Goal: Task Accomplishment & Management: Manage account settings

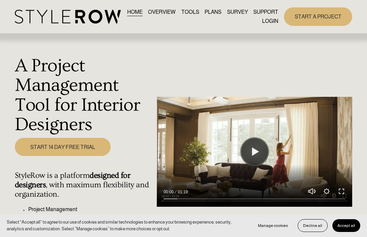
click at [269, 22] on link "LOGIN" at bounding box center [270, 21] width 16 height 9
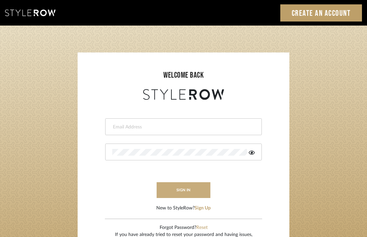
type input "divya.aok@gmail.com"
click at [167, 192] on button "sign in" at bounding box center [184, 190] width 54 height 16
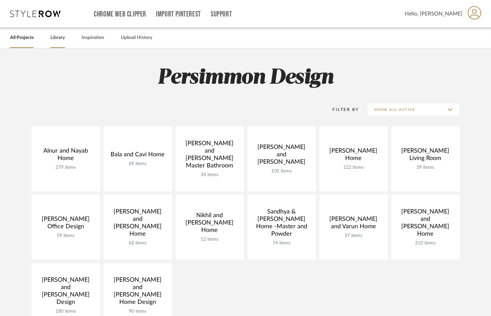
click at [55, 34] on link "Library" at bounding box center [57, 37] width 14 height 9
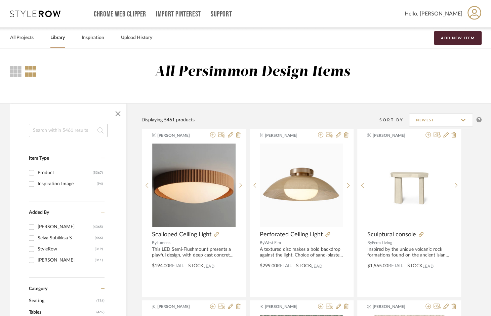
click at [57, 131] on input at bounding box center [68, 130] width 79 height 13
type input "green vase"
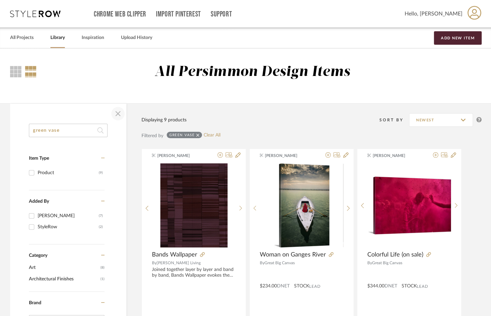
click at [116, 115] on span "button" at bounding box center [118, 114] width 16 height 16
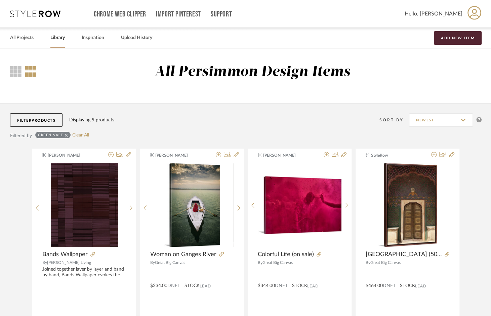
click at [68, 136] on div "green vase" at bounding box center [52, 135] width 35 height 6
click at [67, 136] on icon at bounding box center [66, 135] width 3 height 3
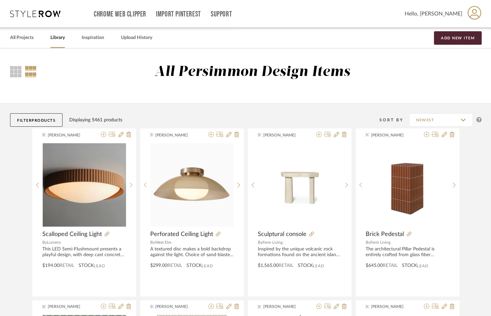
click at [138, 99] on div "All Persimmon Design Items" at bounding box center [245, 75] width 491 height 55
click at [30, 37] on link "All Projects" at bounding box center [22, 37] width 24 height 9
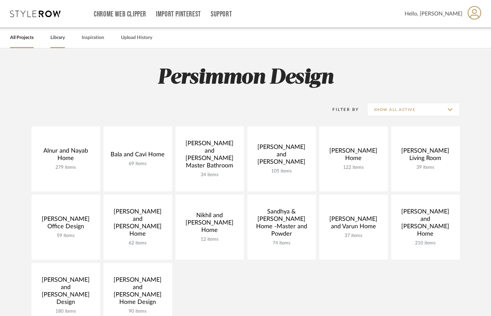
click at [59, 39] on link "Library" at bounding box center [57, 37] width 14 height 9
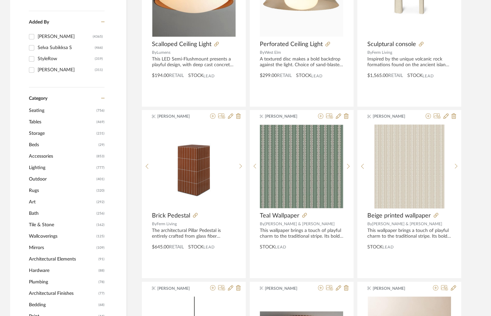
scroll to position [192, 0]
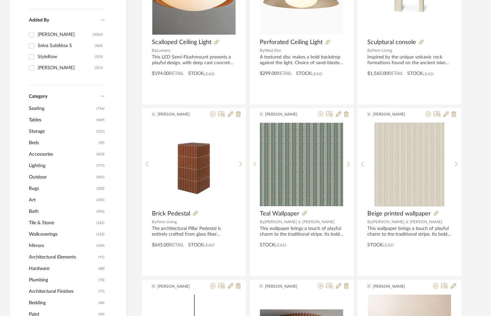
click at [40, 156] on span "Accessories" at bounding box center [62, 154] width 66 height 11
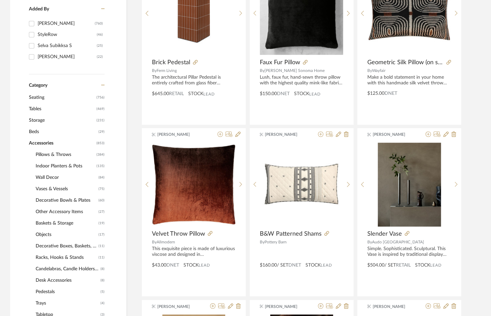
click at [56, 188] on span "Vases & Vessels" at bounding box center [66, 188] width 61 height 11
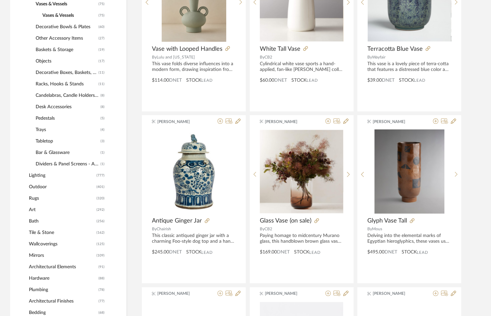
scroll to position [591, 0]
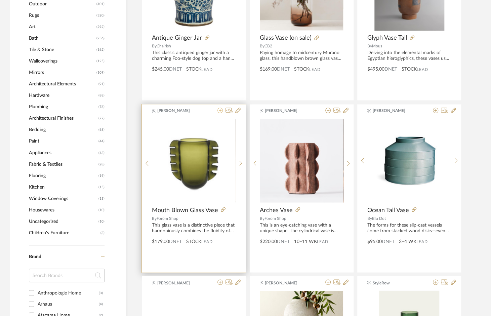
click at [219, 110] on icon at bounding box center [220, 110] width 5 height 5
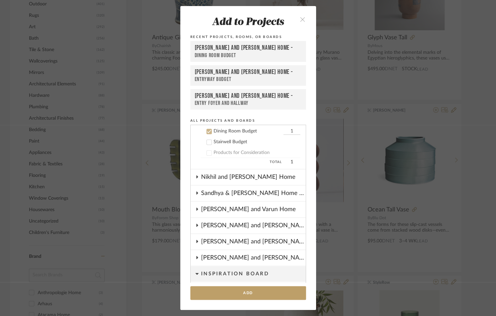
scroll to position [183, 0]
click at [208, 131] on icon at bounding box center [209, 131] width 5 height 5
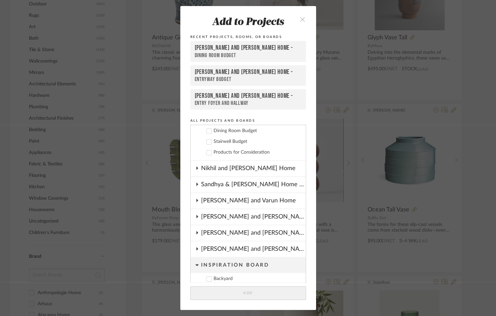
click at [208, 141] on icon at bounding box center [209, 141] width 4 height 3
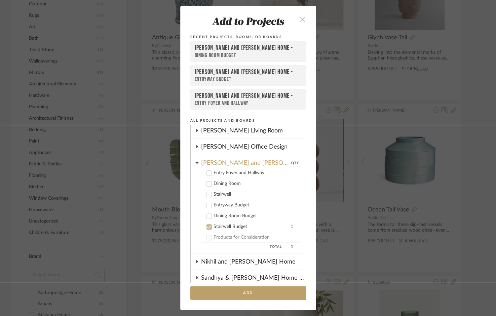
scroll to position [94, 0]
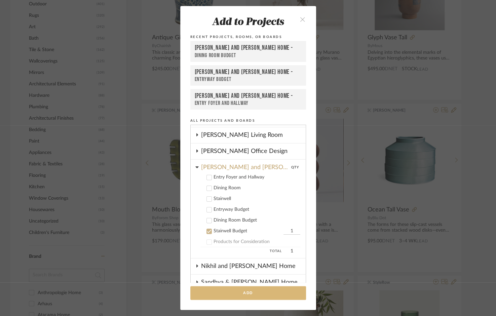
click at [259, 295] on button "Add" at bounding box center [248, 293] width 116 height 14
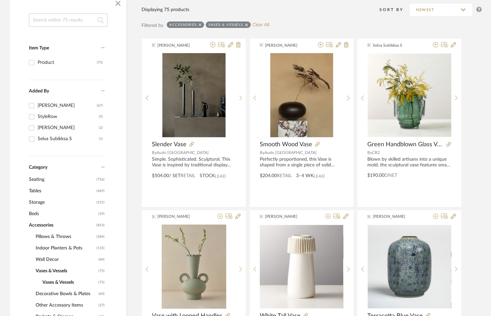
scroll to position [0, 0]
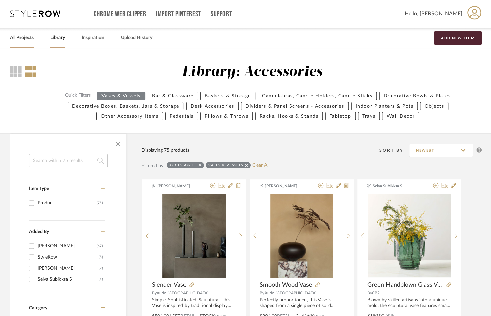
click at [23, 39] on link "All Projects" at bounding box center [22, 37] width 24 height 9
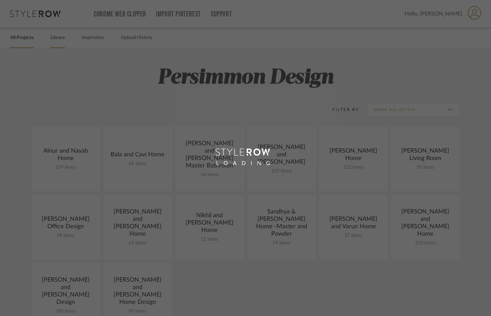
click at [58, 39] on link "Library" at bounding box center [57, 37] width 14 height 9
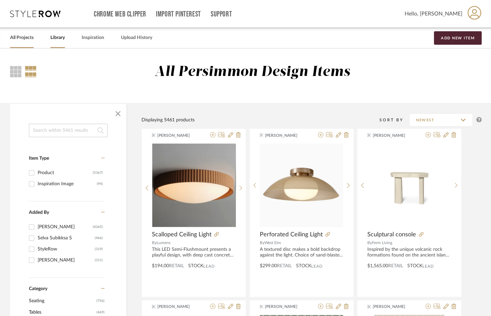
click at [29, 37] on link "All Projects" at bounding box center [22, 37] width 24 height 9
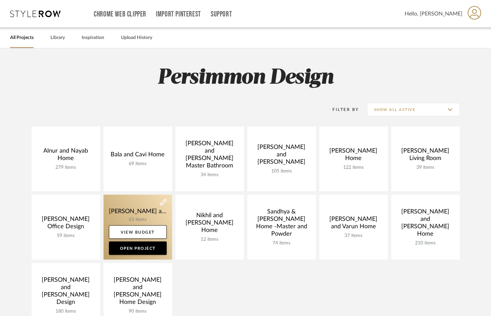
click at [138, 215] on link at bounding box center [138, 227] width 69 height 65
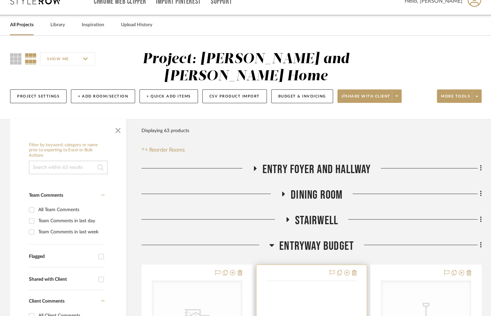
scroll to position [80, 0]
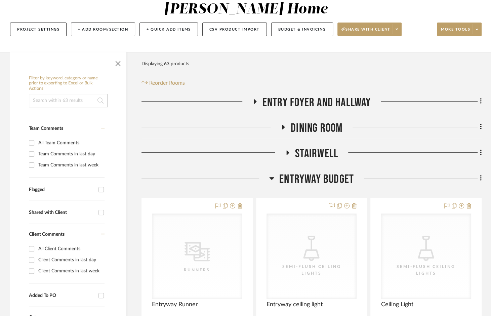
click at [272, 175] on icon at bounding box center [271, 178] width 5 height 8
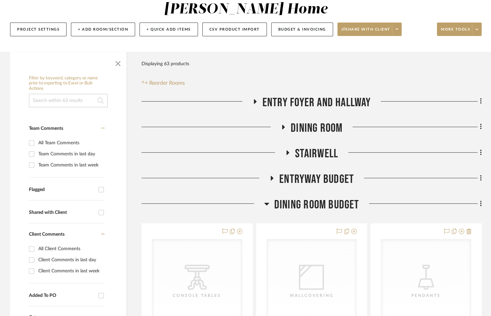
click at [268, 205] on icon at bounding box center [266, 204] width 5 height 8
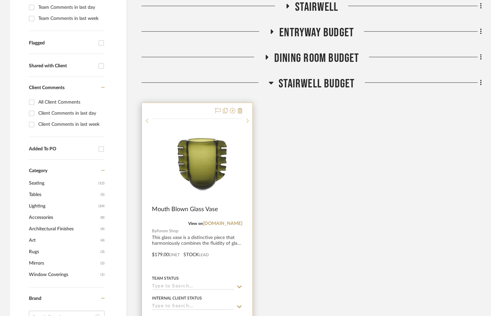
scroll to position [247, 0]
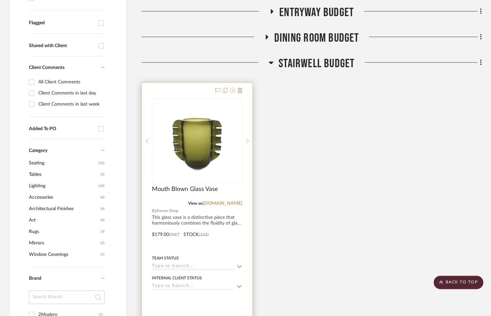
click at [232, 89] on icon at bounding box center [232, 90] width 5 height 5
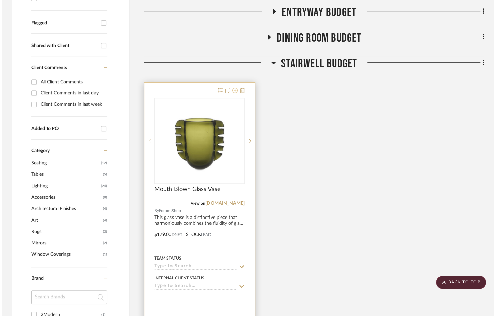
scroll to position [0, 0]
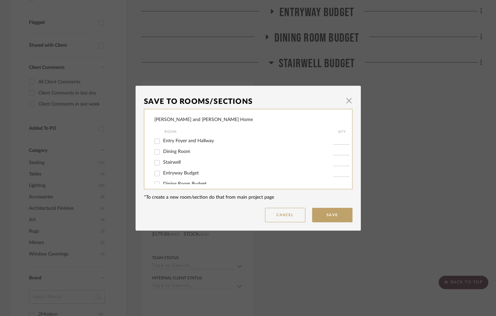
click at [173, 165] on span "Stairwell" at bounding box center [171, 162] width 17 height 5
click at [162, 165] on input "Stairwell" at bounding box center [157, 162] width 11 height 11
checkbox input "true"
type input "1"
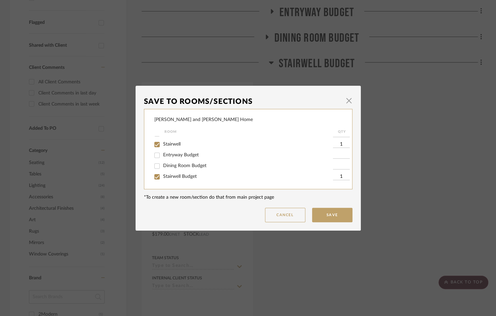
drag, startPoint x: 154, startPoint y: 174, endPoint x: 213, endPoint y: 171, distance: 58.3
click at [154, 174] on input "Stairwell Budget" at bounding box center [157, 177] width 11 height 11
checkbox input "false"
click at [336, 210] on button "Save" at bounding box center [332, 215] width 40 height 14
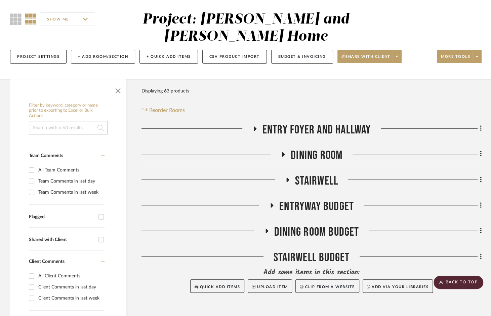
scroll to position [0, 0]
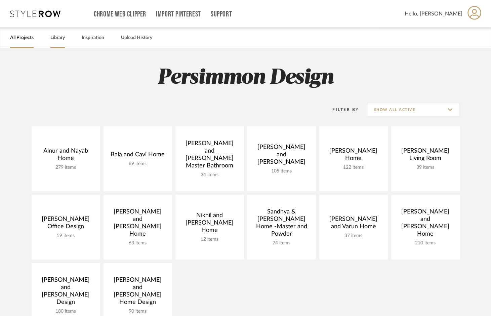
click at [62, 40] on link "Library" at bounding box center [57, 37] width 14 height 9
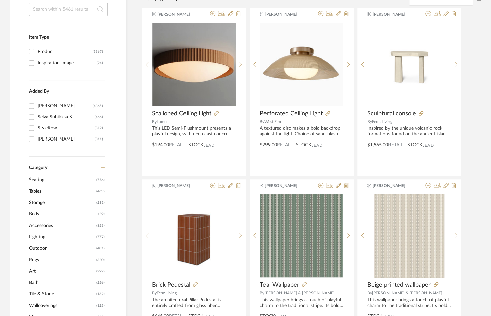
scroll to position [125, 0]
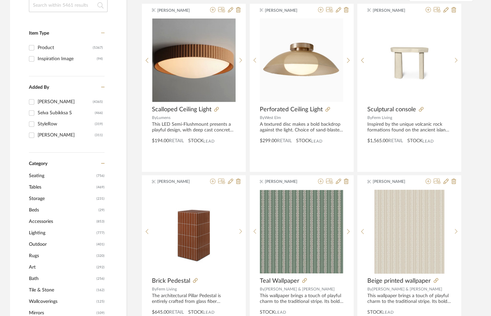
click at [38, 222] on span "Accessories" at bounding box center [62, 221] width 66 height 11
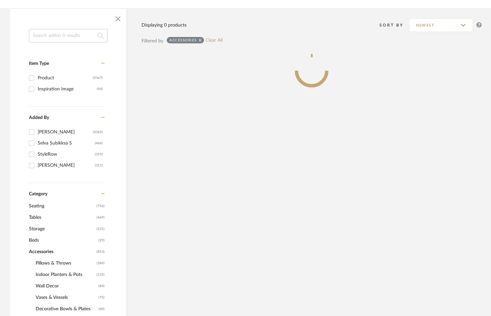
scroll to position [155, 0]
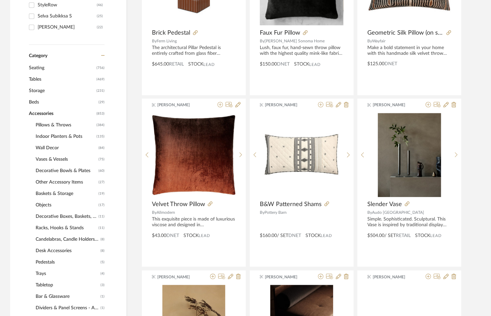
scroll to position [281, 0]
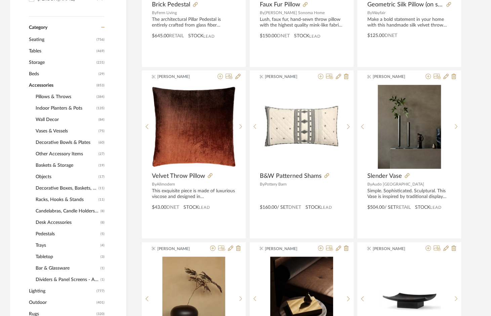
click at [71, 154] on span "Other Accessory Items" at bounding box center [66, 153] width 61 height 11
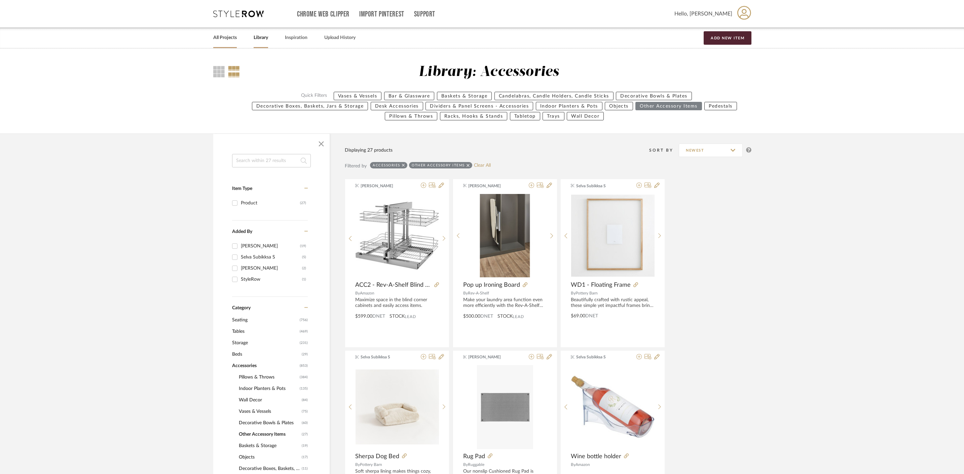
click at [233, 40] on link "All Projects" at bounding box center [225, 37] width 24 height 9
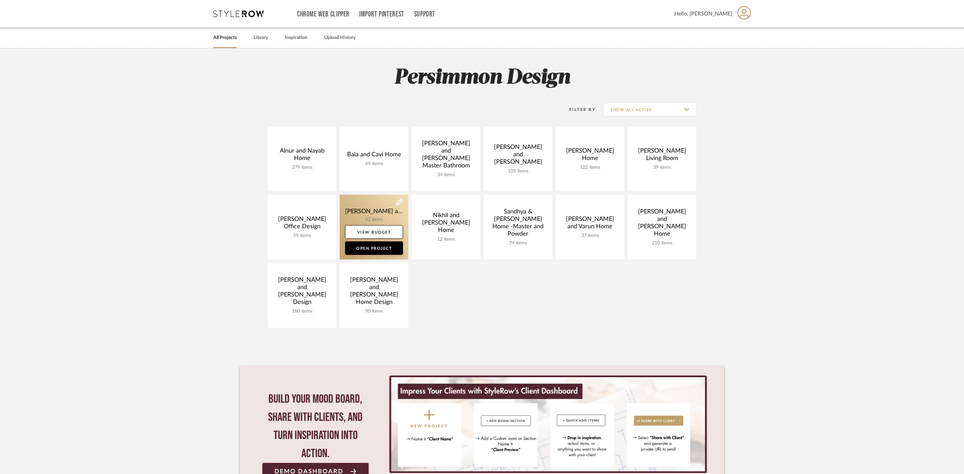
click at [383, 208] on link at bounding box center [374, 227] width 69 height 65
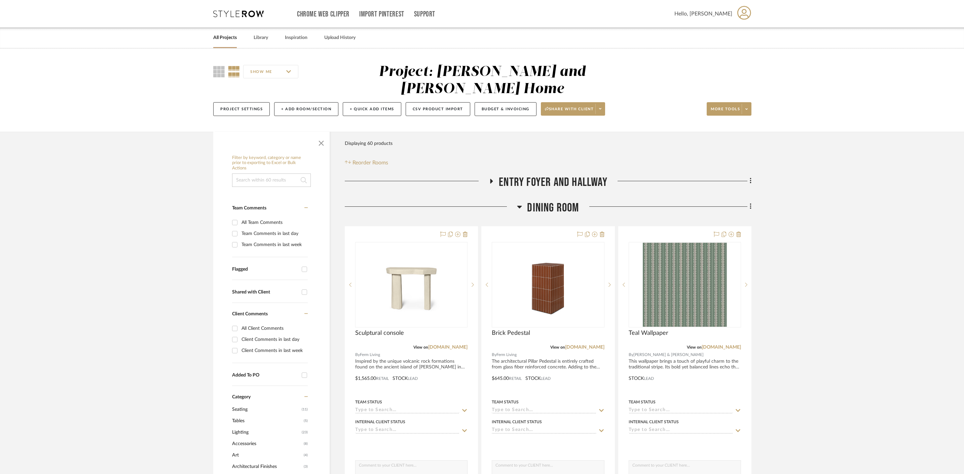
click at [517, 203] on icon at bounding box center [519, 207] width 5 height 8
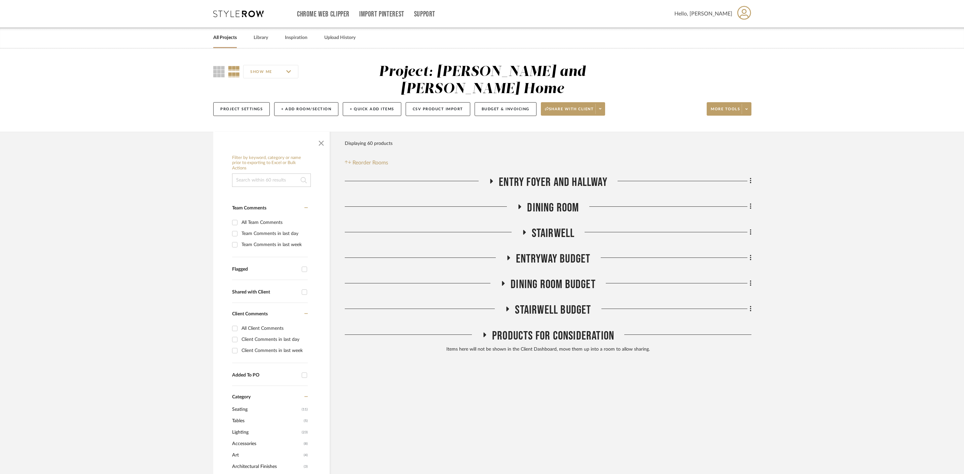
click at [508, 307] on icon at bounding box center [508, 309] width 3 height 5
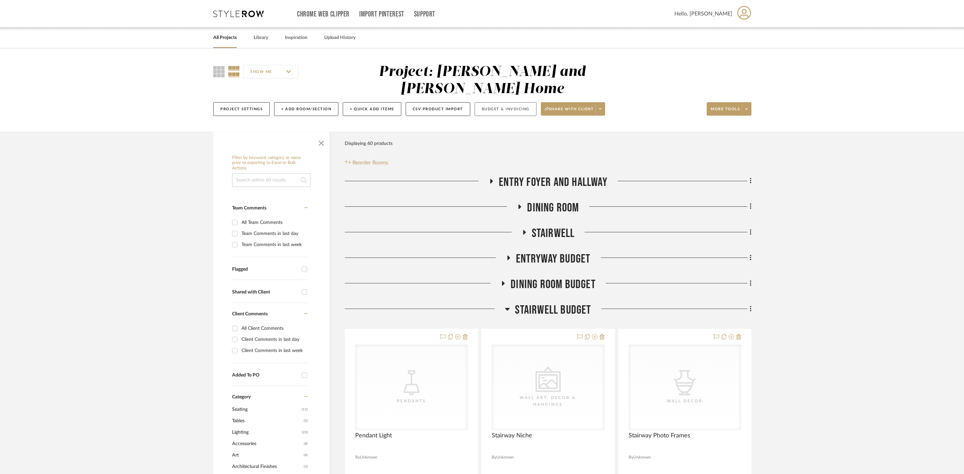
click at [504, 102] on button "Budget & Invoicing" at bounding box center [506, 109] width 62 height 14
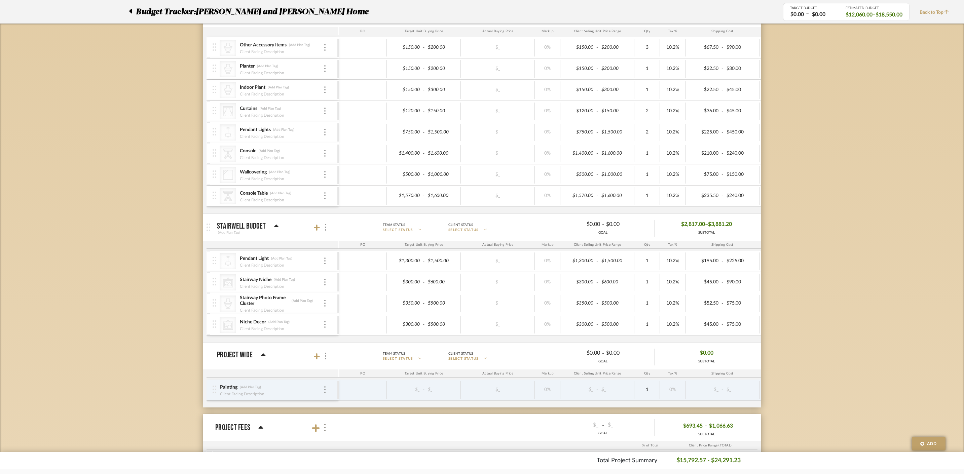
scroll to position [374, 0]
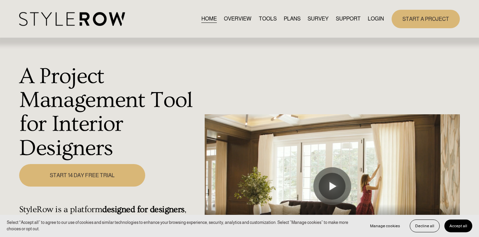
click at [368, 21] on link "LOGIN" at bounding box center [376, 18] width 16 height 9
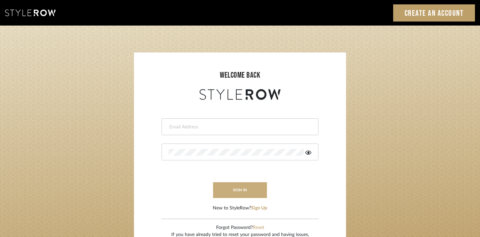
type input "[EMAIL_ADDRESS][DOMAIN_NAME]"
click at [240, 192] on button "sign in" at bounding box center [240, 190] width 54 height 16
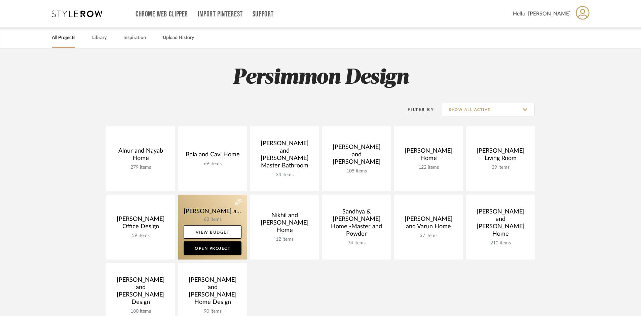
click at [200, 211] on link at bounding box center [212, 227] width 69 height 65
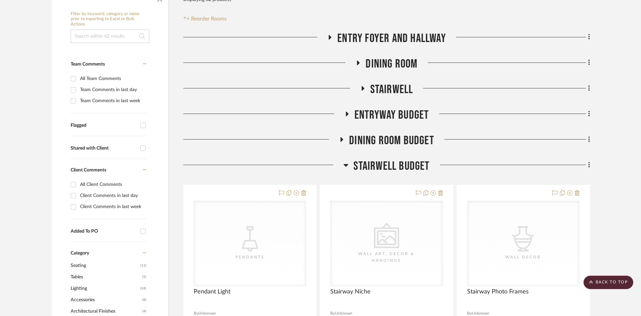
scroll to position [147, 0]
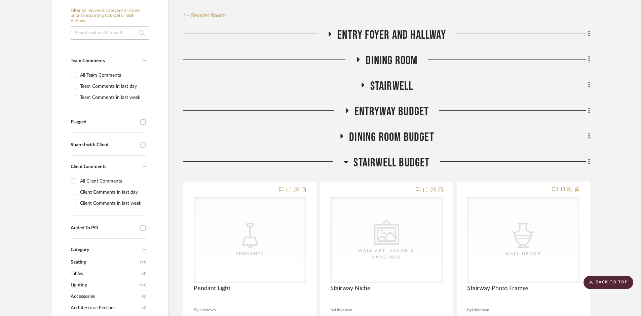
click at [347, 158] on icon at bounding box center [345, 162] width 5 height 8
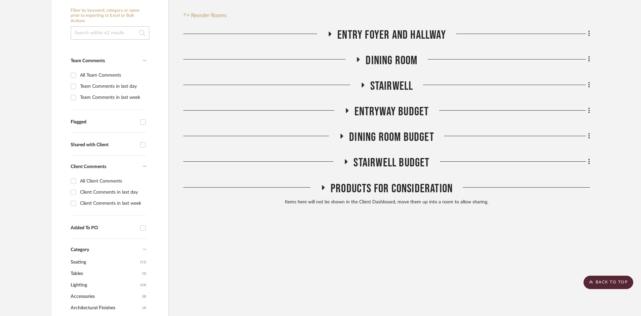
click at [361, 57] on icon at bounding box center [358, 59] width 8 height 5
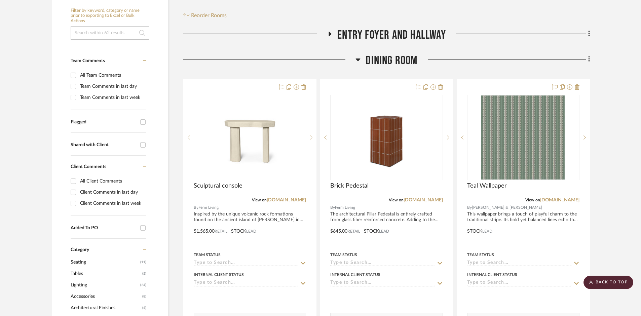
click at [361, 53] on h3 "Dining Room" at bounding box center [387, 60] width 62 height 14
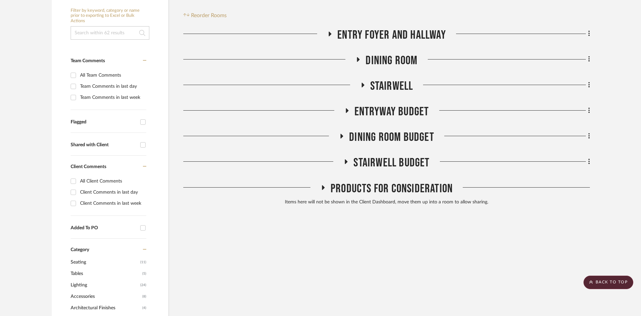
click at [324, 185] on icon at bounding box center [323, 187] width 8 height 5
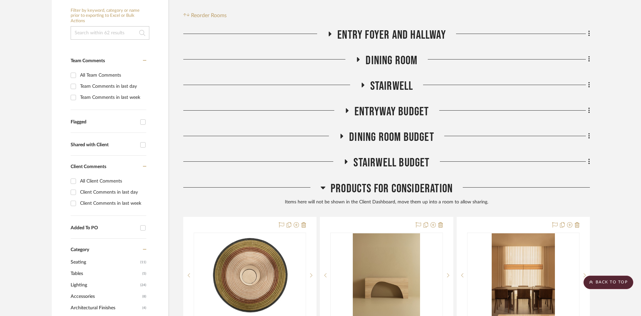
click at [324, 184] on icon at bounding box center [323, 188] width 5 height 8
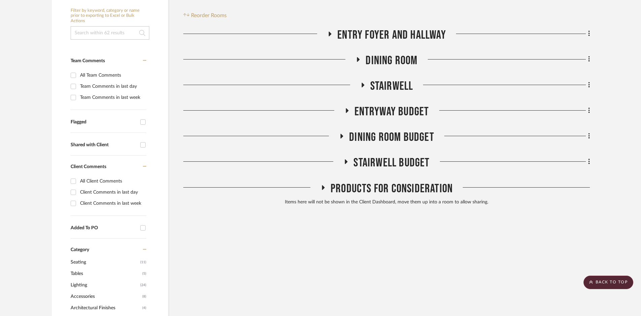
click at [347, 159] on icon at bounding box center [346, 161] width 8 height 5
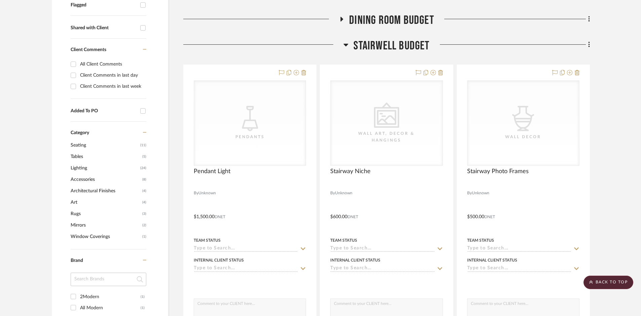
scroll to position [270, 0]
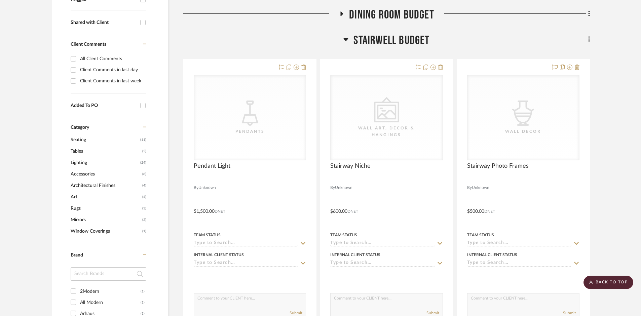
click at [606, 142] on project-details-page "SHOW ME Project: [PERSON_NAME] and [PERSON_NAME] Home Project Settings + Add Ro…" at bounding box center [320, 248] width 641 height 939
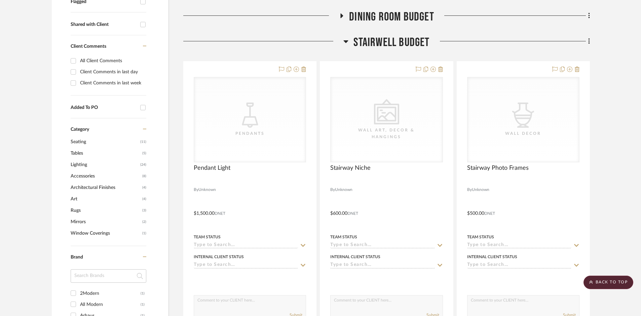
click at [347, 37] on icon at bounding box center [345, 41] width 5 height 8
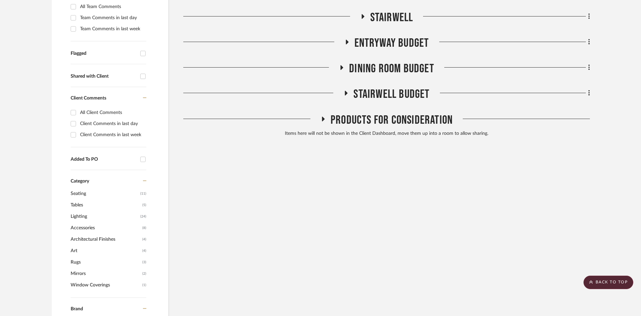
scroll to position [0, 0]
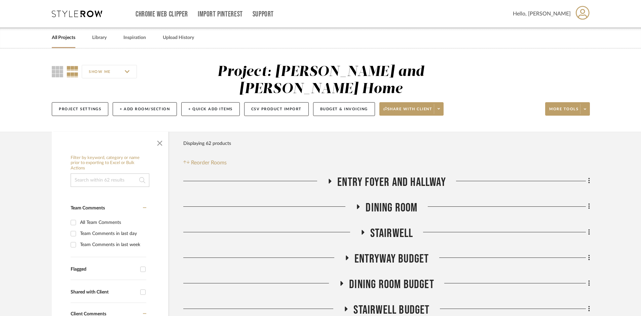
click at [349, 256] on icon at bounding box center [347, 258] width 8 height 5
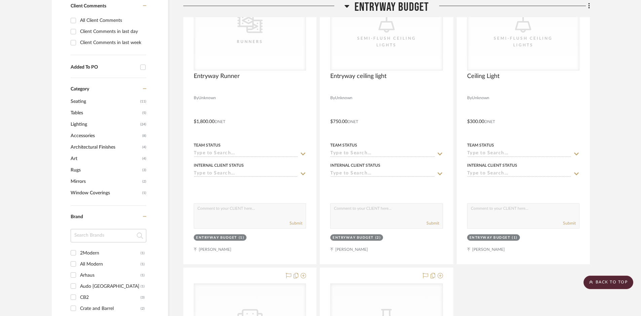
scroll to position [425, 0]
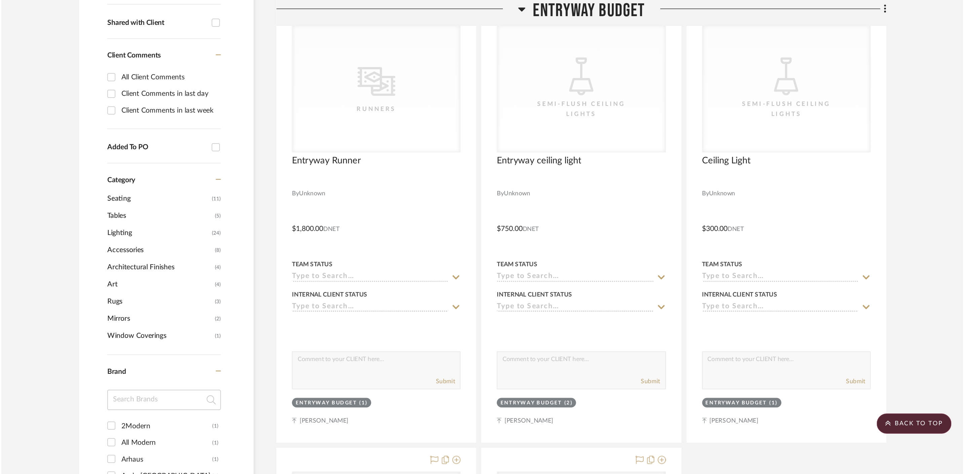
scroll to position [278, 0]
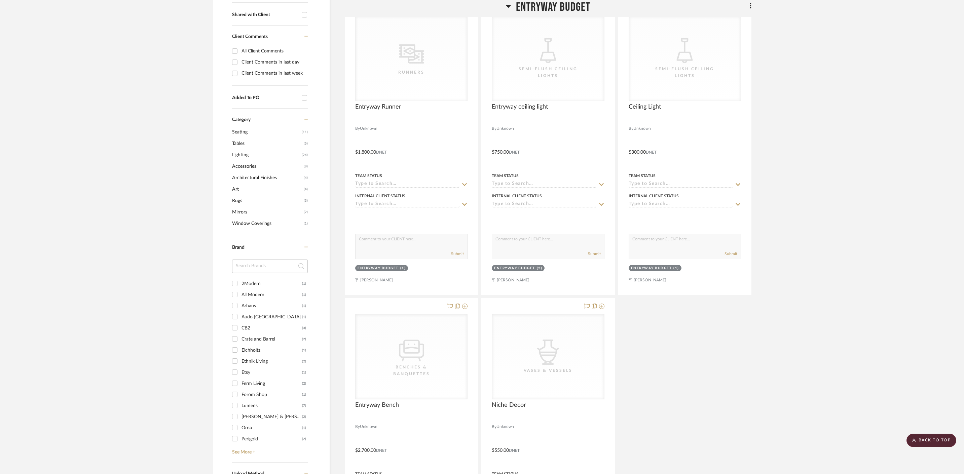
click at [646, 188] on project-details-page "SHOW ME Project: [PERSON_NAME] and [PERSON_NAME] Home Project Settings + Add Ro…" at bounding box center [482, 240] width 964 height 939
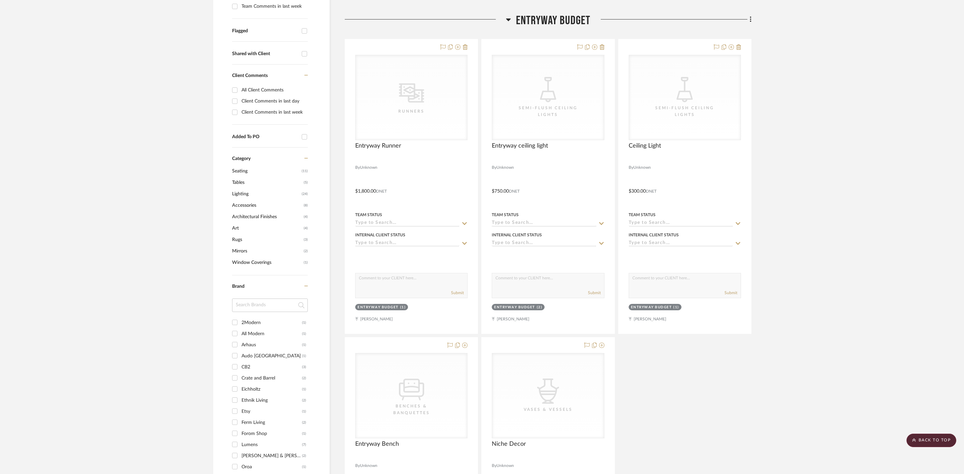
scroll to position [246, 0]
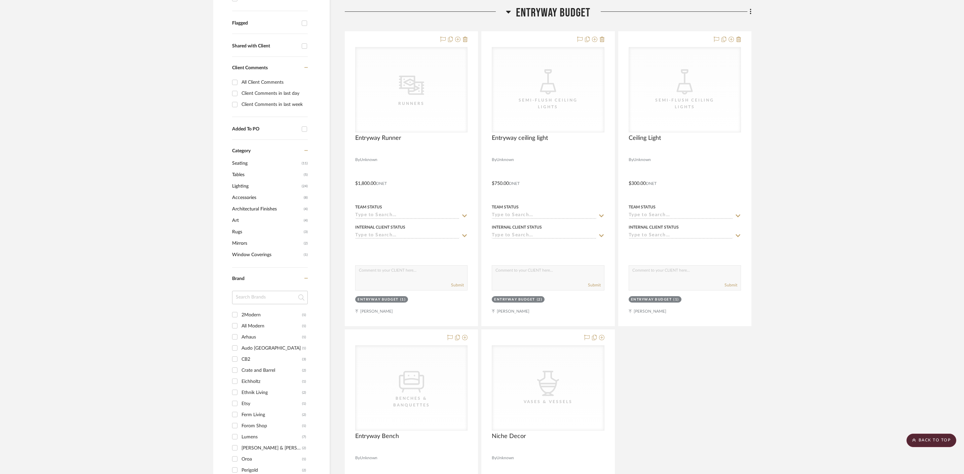
click at [512, 7] on h3 "Entryway Budget" at bounding box center [548, 13] width 85 height 14
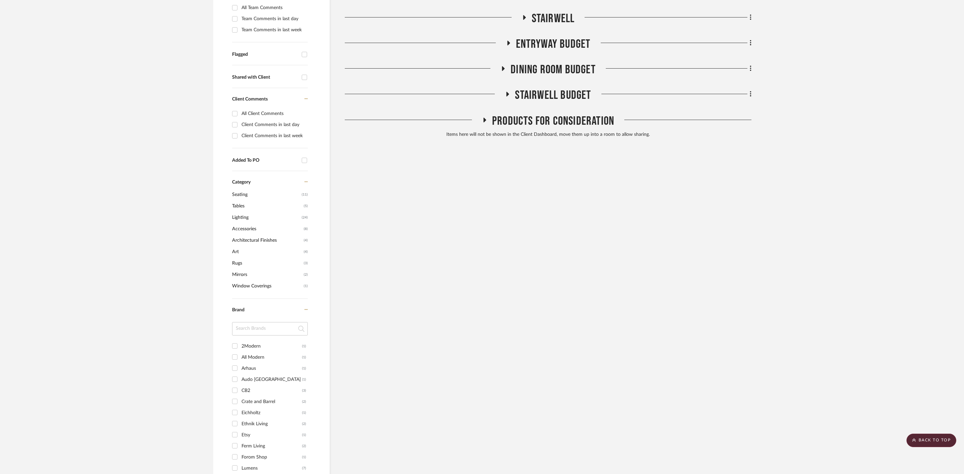
scroll to position [142, 0]
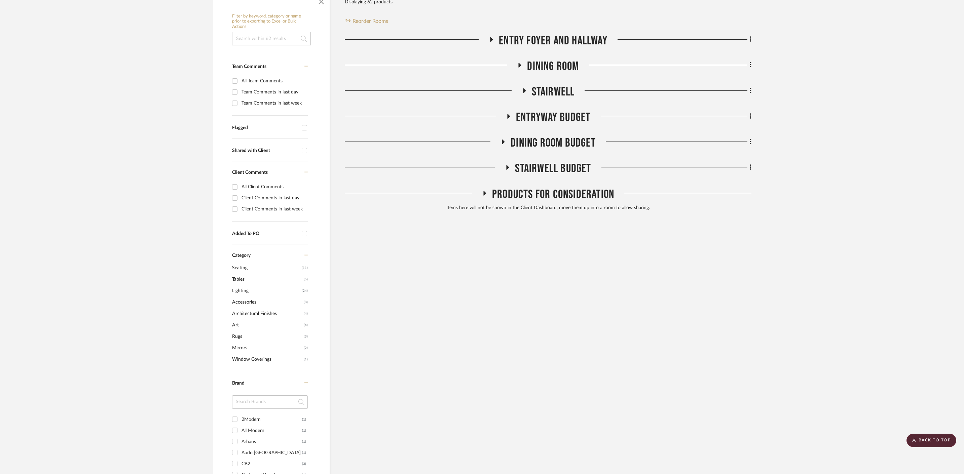
click at [508, 165] on icon at bounding box center [508, 167] width 3 height 5
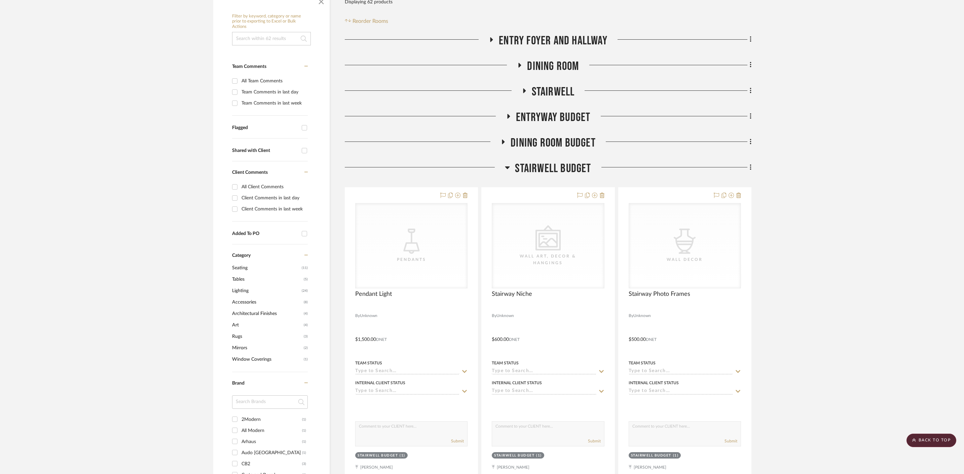
click at [508, 167] on icon at bounding box center [507, 168] width 5 height 3
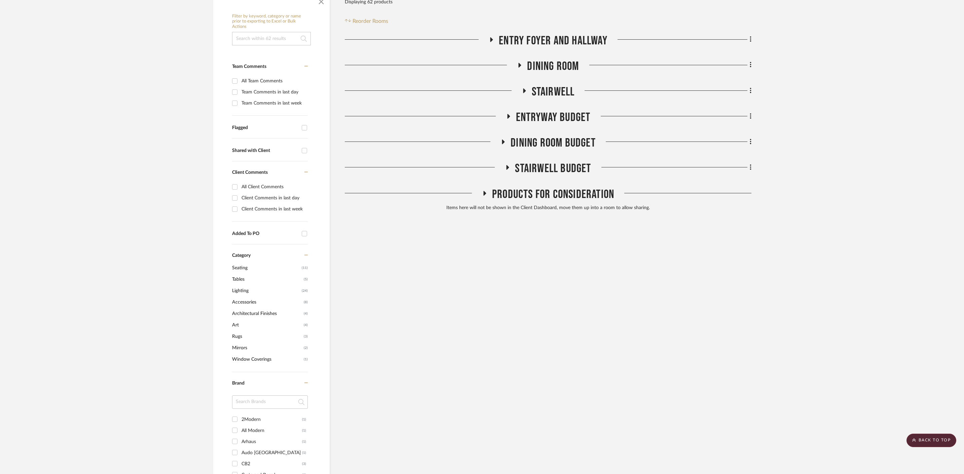
click at [508, 114] on icon at bounding box center [508, 116] width 3 height 5
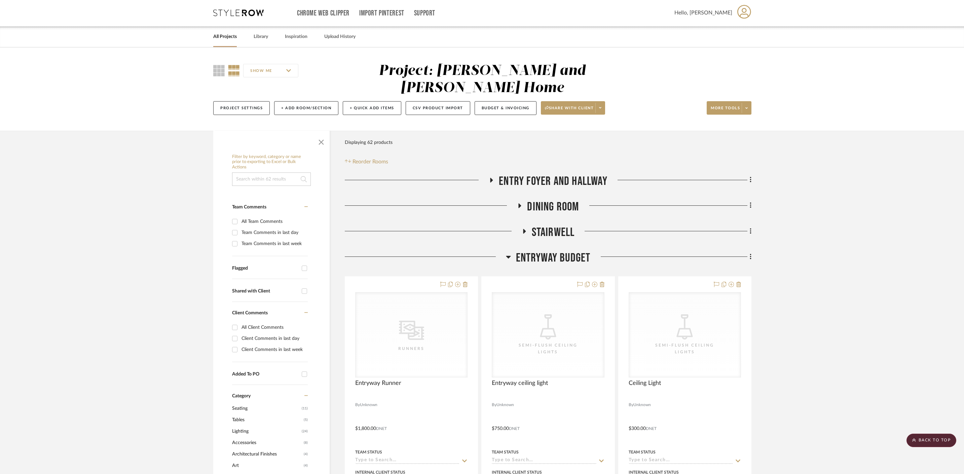
scroll to position [0, 0]
click at [501, 102] on button "Budget & Invoicing" at bounding box center [506, 109] width 62 height 14
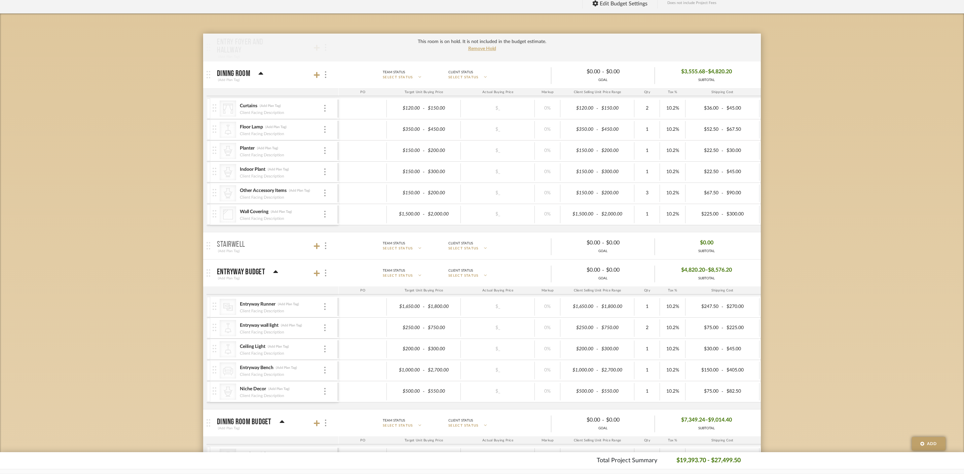
scroll to position [99, 0]
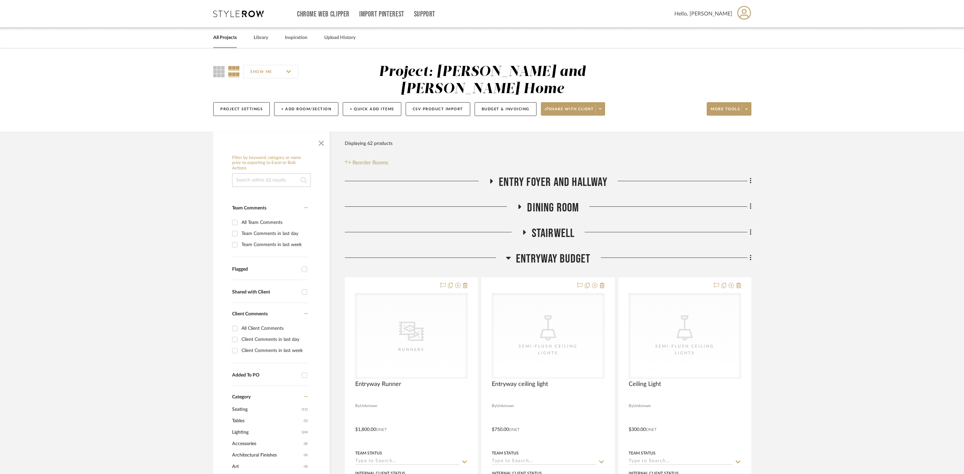
click at [509, 254] on icon at bounding box center [508, 258] width 5 height 8
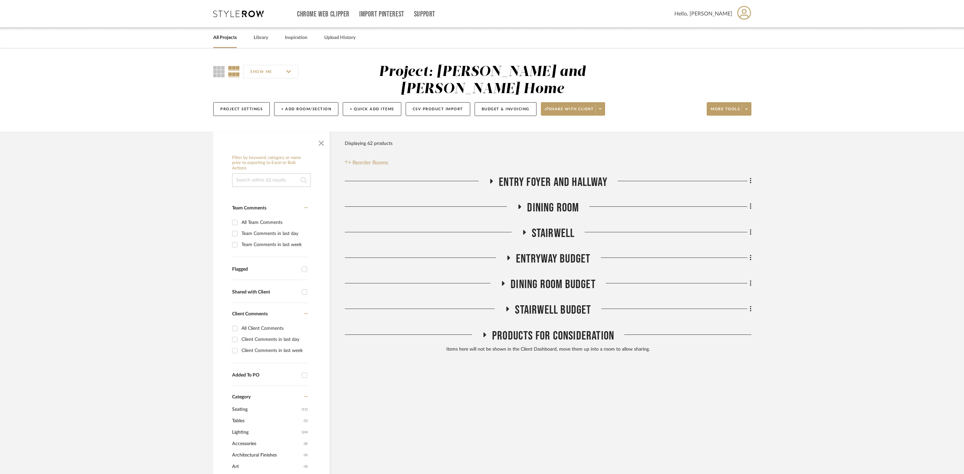
click at [509, 306] on fa-icon at bounding box center [507, 311] width 5 height 10
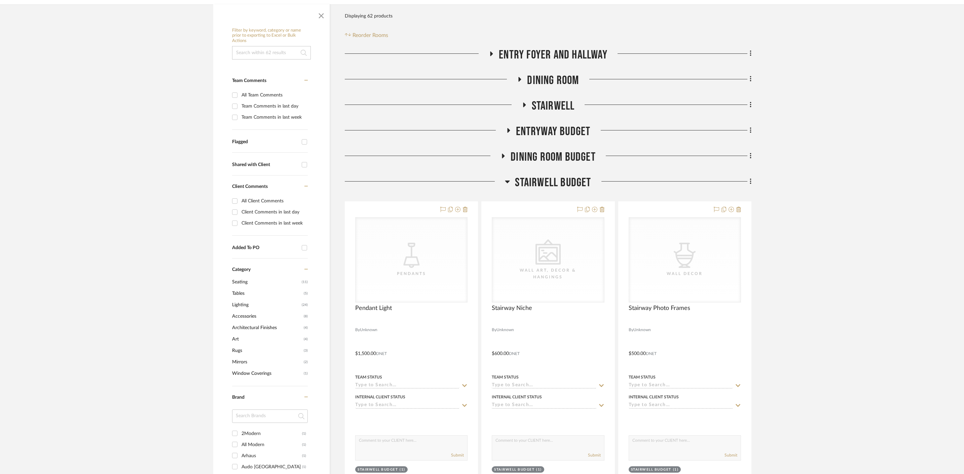
scroll to position [244, 0]
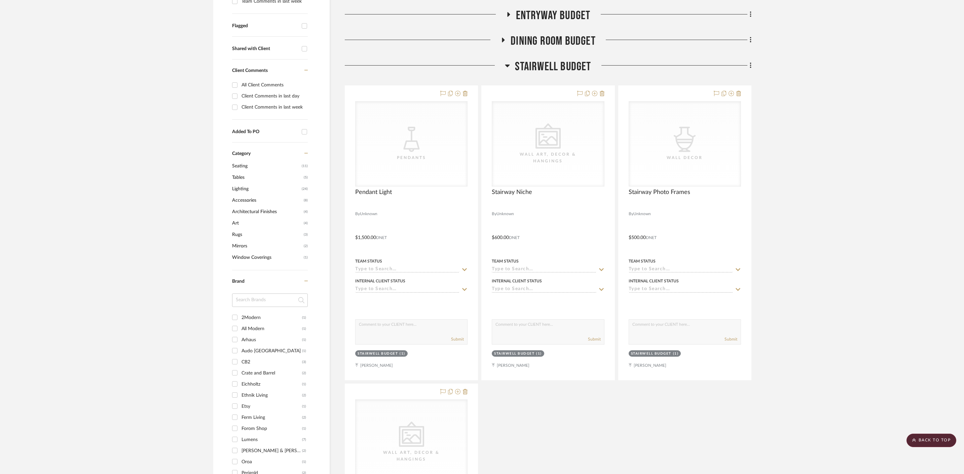
click at [513, 60] on h3 "Stairwell Budget" at bounding box center [548, 67] width 86 height 14
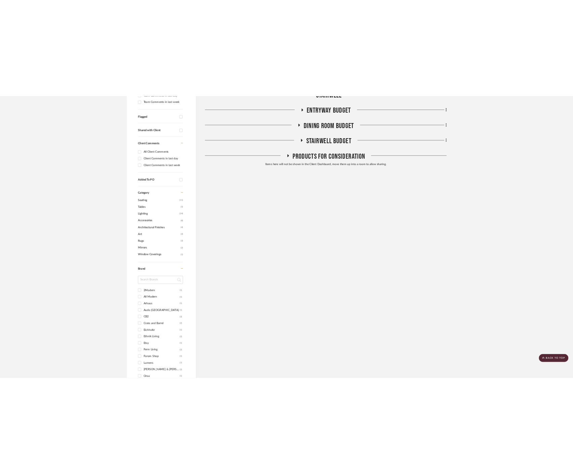
scroll to position [217, 0]
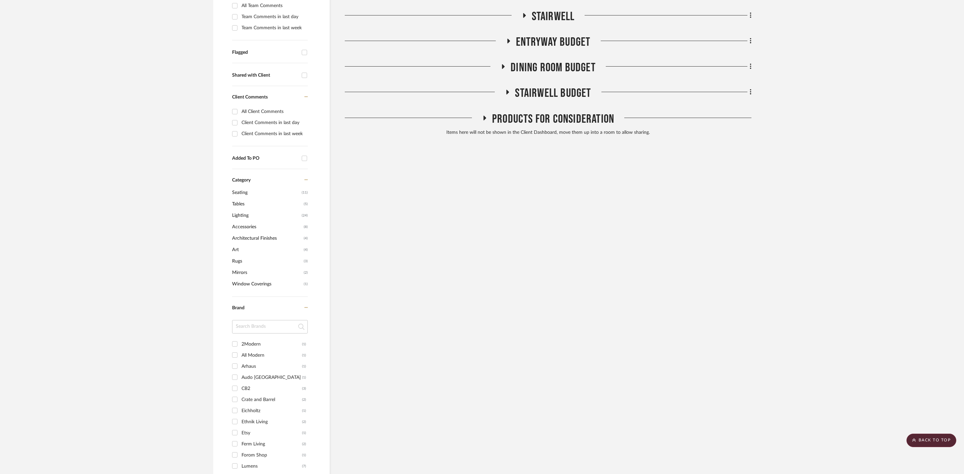
click at [507, 38] on fa-icon at bounding box center [508, 43] width 5 height 10
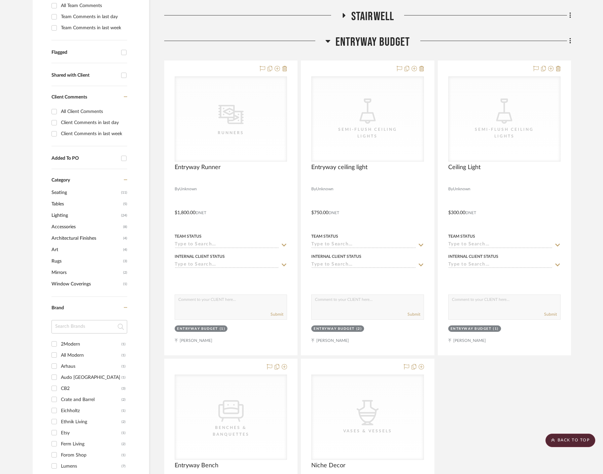
click at [333, 35] on h3 "Entryway Budget" at bounding box center [367, 42] width 85 height 14
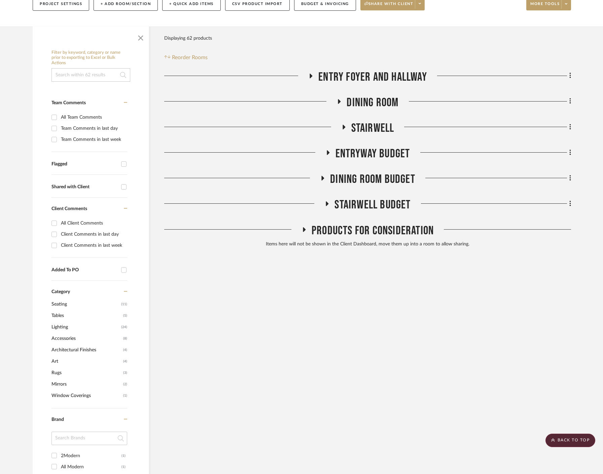
scroll to position [83, 0]
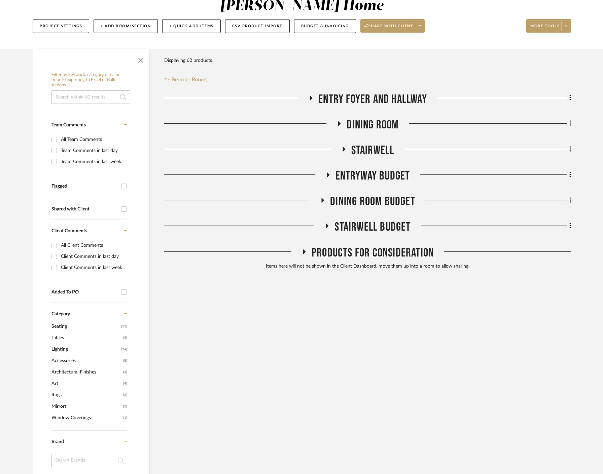
click at [344, 118] on h3 "Dining Room" at bounding box center [367, 125] width 62 height 14
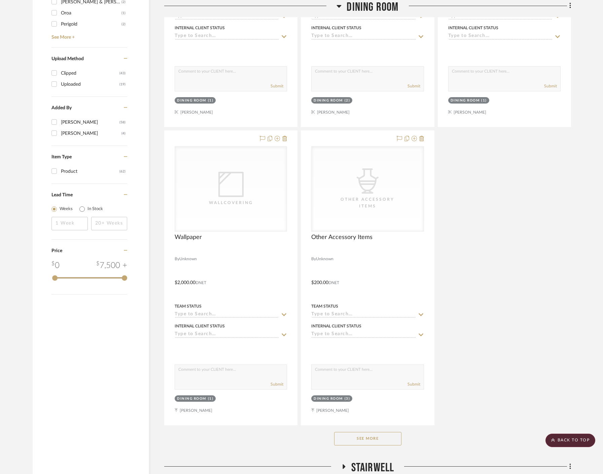
scroll to position [844, 0]
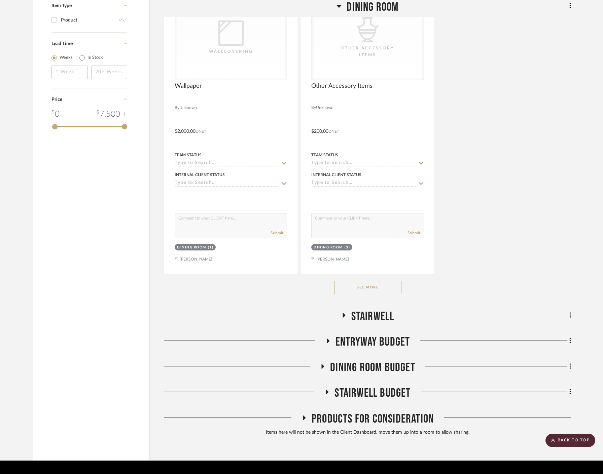
click at [377, 281] on button "See More" at bounding box center [367, 287] width 67 height 13
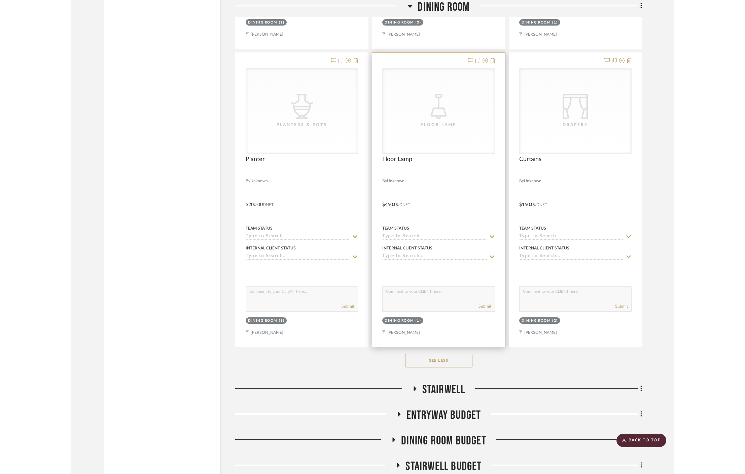
scroll to position [1069, 0]
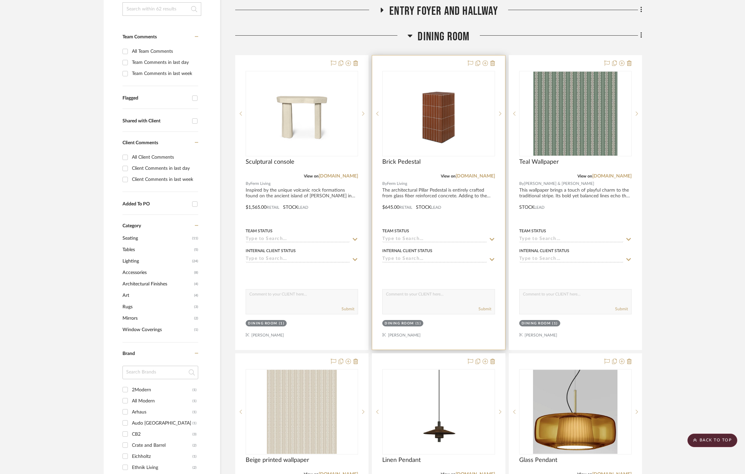
scroll to position [164, 0]
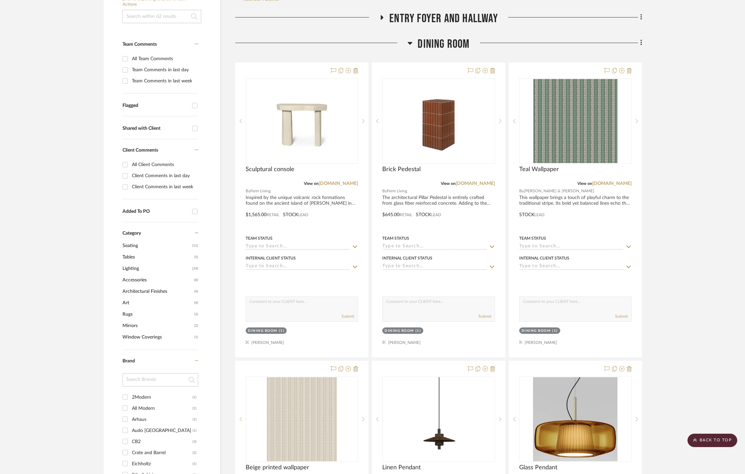
click at [409, 39] on icon at bounding box center [409, 43] width 5 height 8
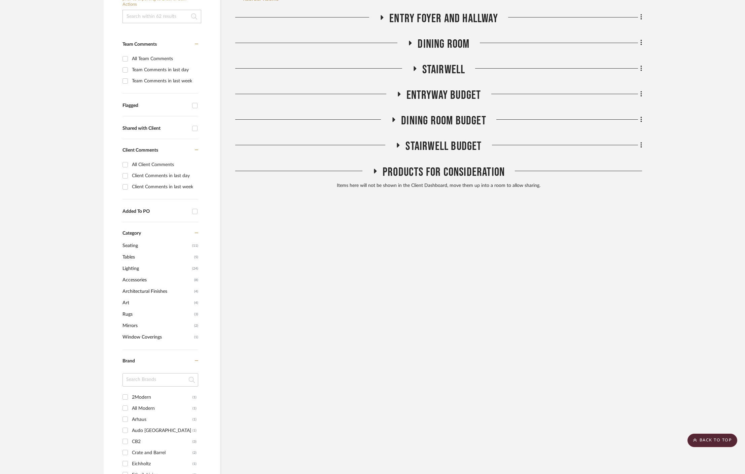
click at [401, 143] on icon at bounding box center [398, 145] width 8 height 5
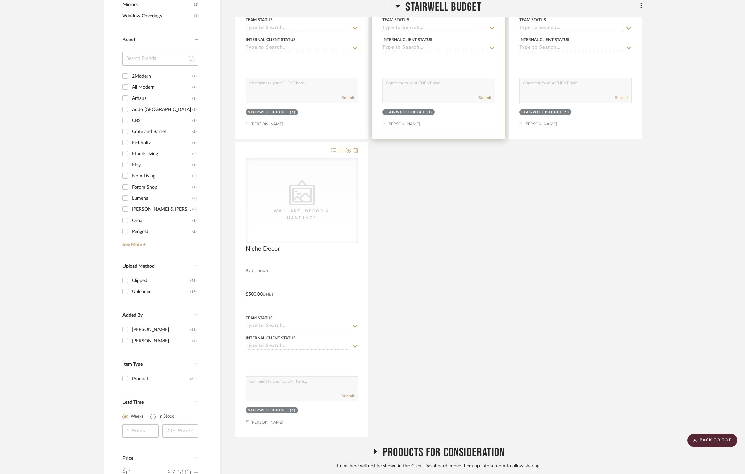
scroll to position [235, 0]
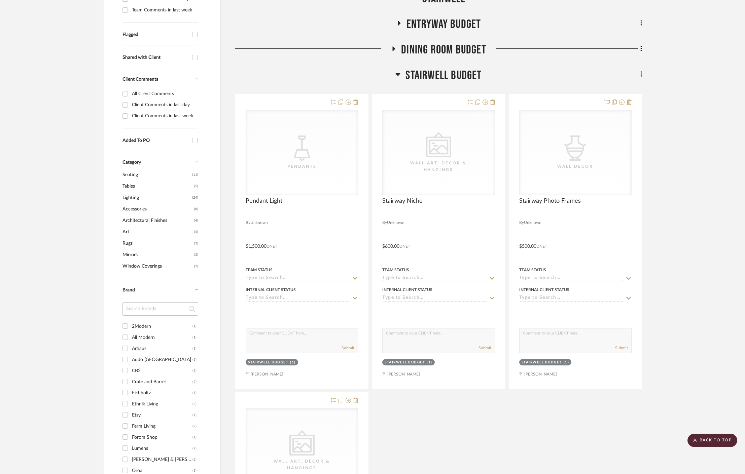
click at [400, 70] on icon at bounding box center [397, 74] width 5 height 8
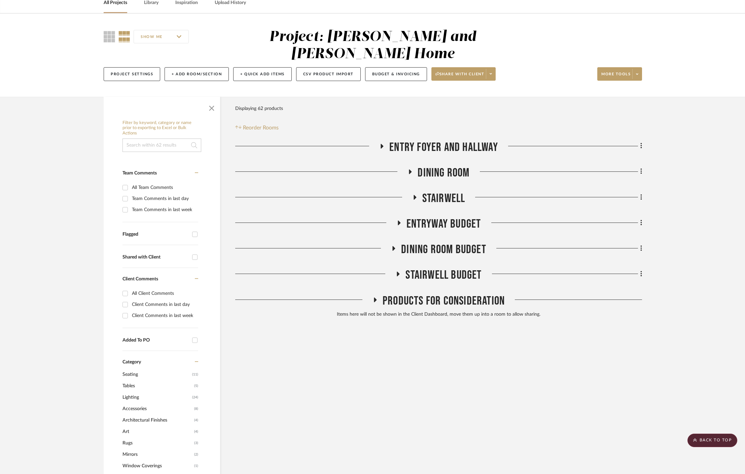
scroll to position [0, 0]
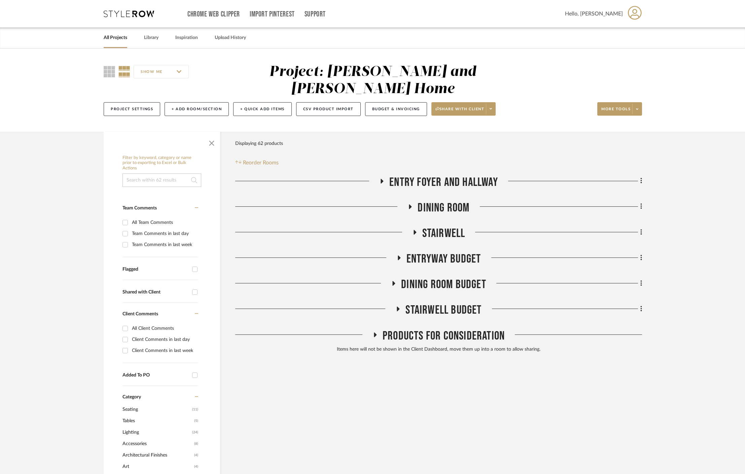
click at [415, 230] on icon at bounding box center [414, 232] width 3 height 5
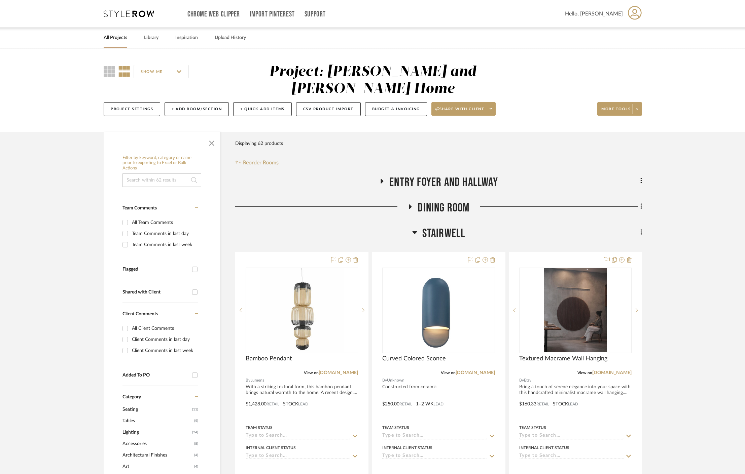
drag, startPoint x: 416, startPoint y: 216, endPoint x: 416, endPoint y: 212, distance: 4.1
click at [416, 228] on icon at bounding box center [414, 232] width 5 height 8
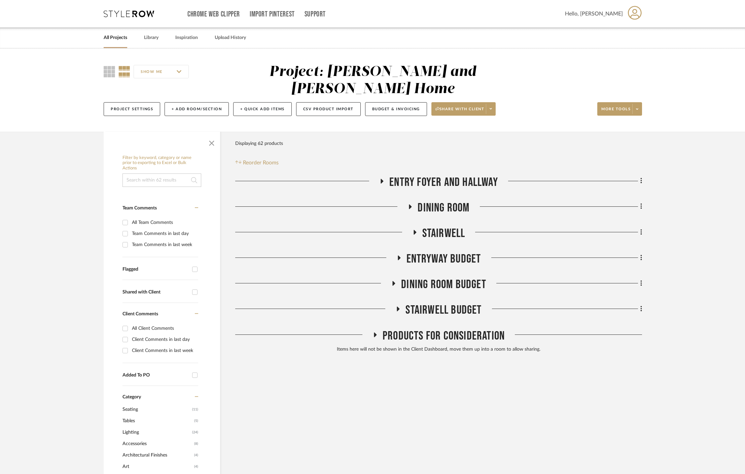
click at [378, 179] on icon at bounding box center [382, 181] width 8 height 5
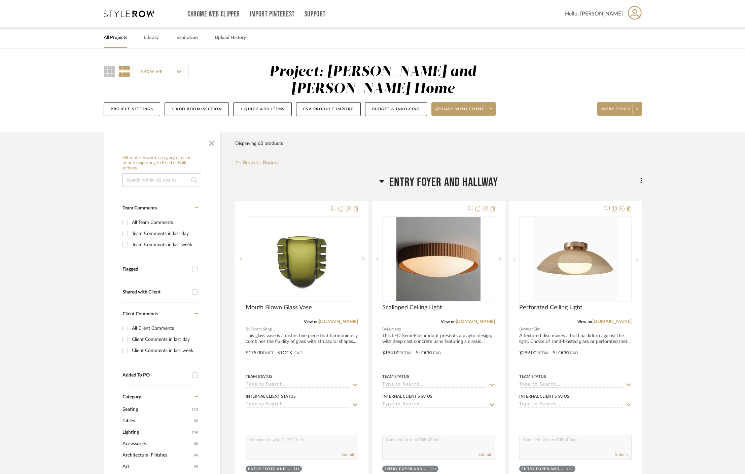
click at [382, 177] on icon at bounding box center [381, 181] width 5 height 8
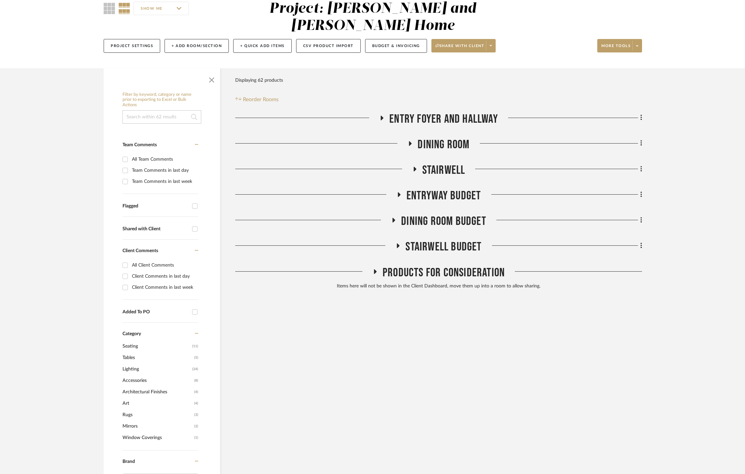
scroll to position [73, 0]
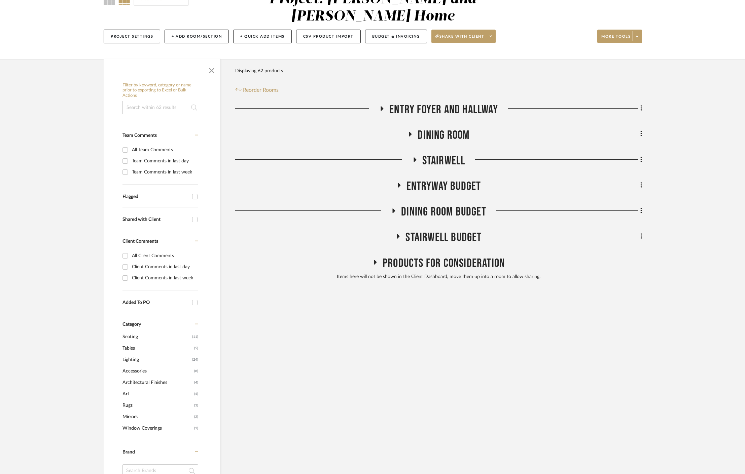
click at [392, 208] on fa-icon at bounding box center [393, 213] width 5 height 10
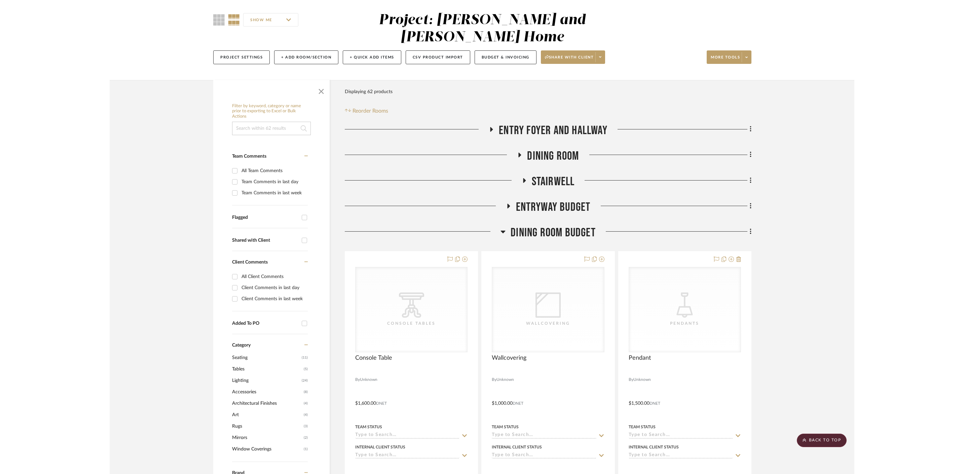
scroll to position [0, 0]
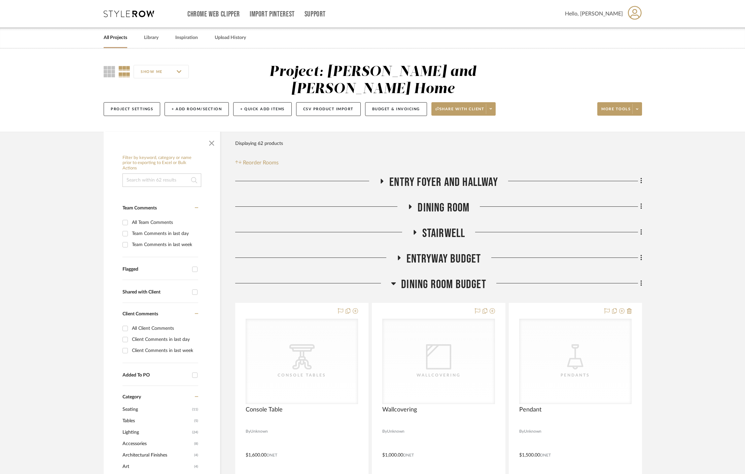
click at [392, 283] on icon at bounding box center [393, 284] width 5 height 3
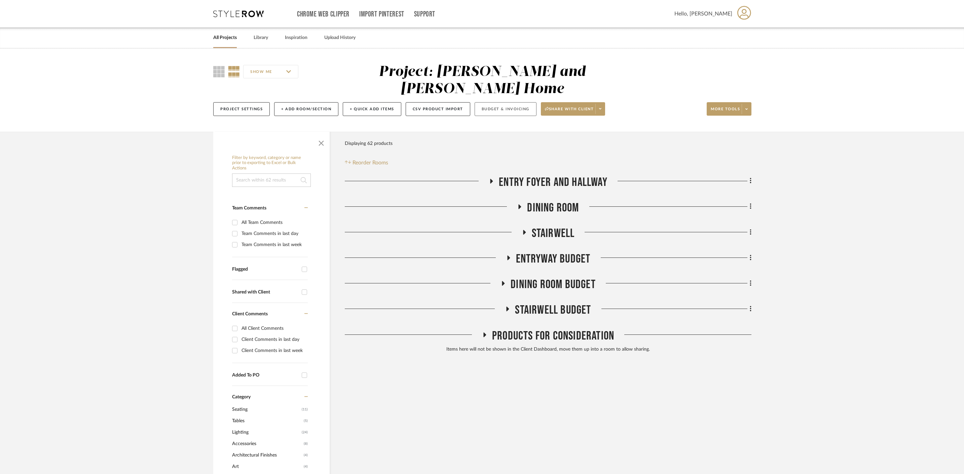
click at [511, 102] on button "Budget & Invoicing" at bounding box center [506, 109] width 62 height 14
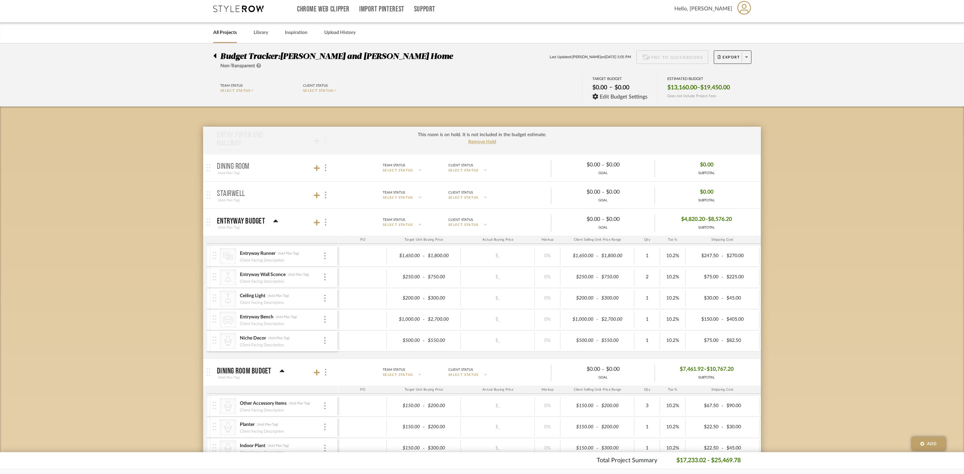
scroll to position [15, 0]
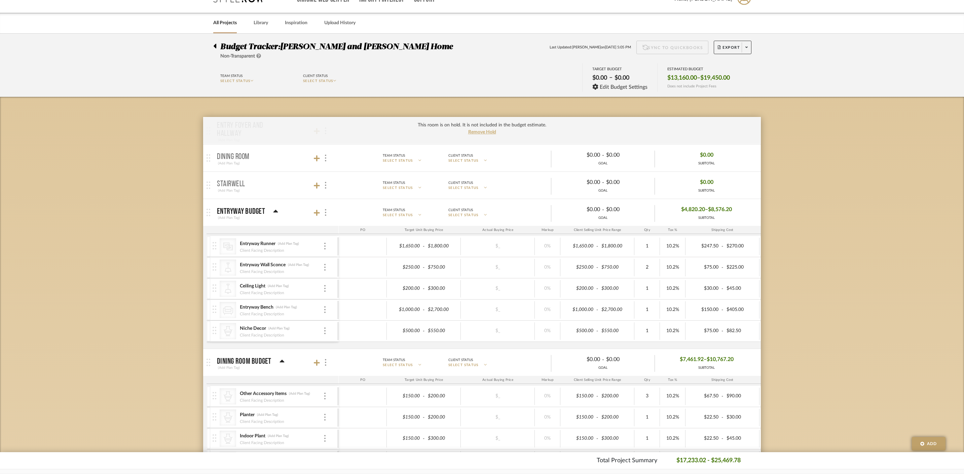
click at [278, 211] on mat-panel-title "Entryway Budget (Add Plan Tag)" at bounding box center [276, 213] width 118 height 16
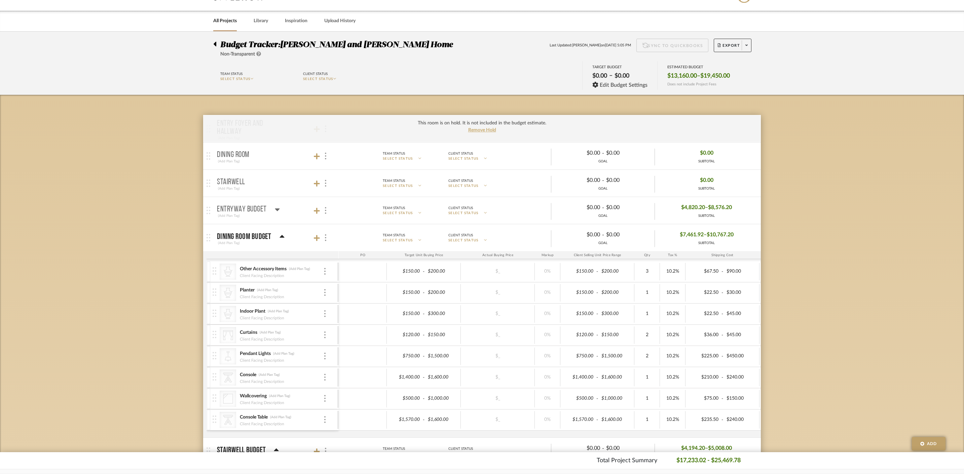
scroll to position [17, 0]
click at [315, 239] on icon at bounding box center [317, 237] width 6 height 7
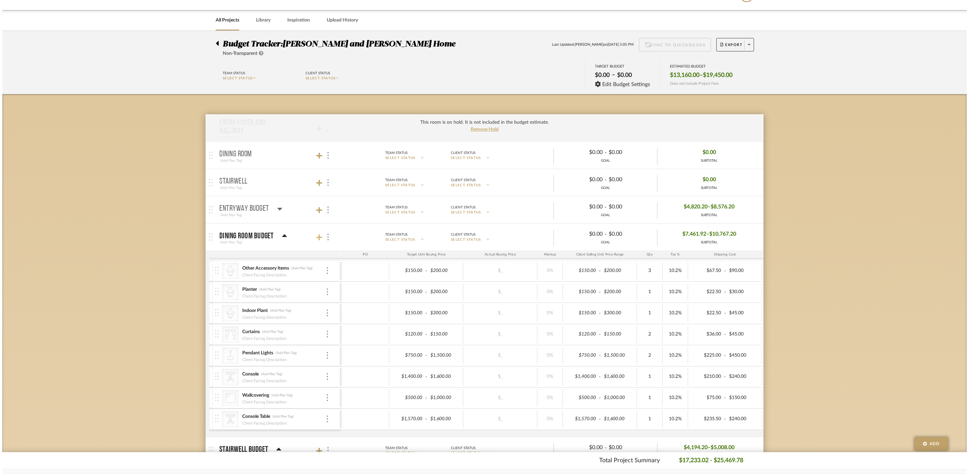
scroll to position [0, 0]
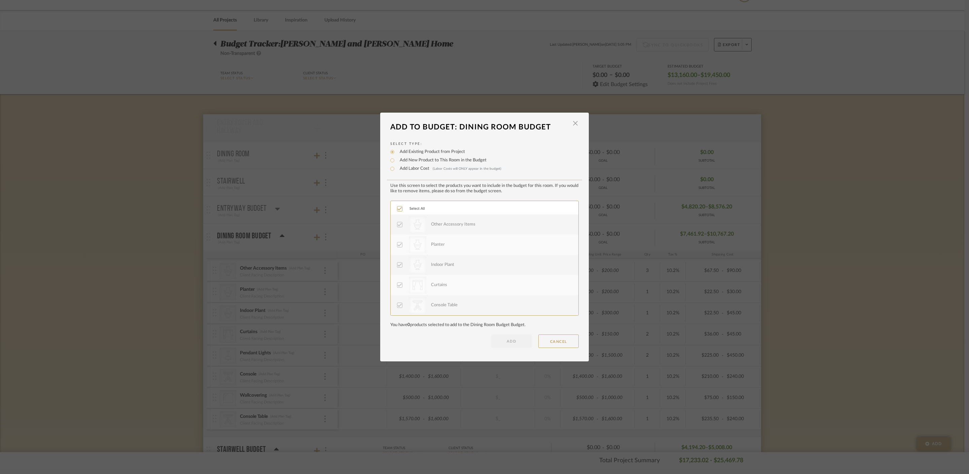
click at [414, 159] on label "Add New Product to This Room in the Budget" at bounding box center [441, 160] width 90 height 7
click at [396, 159] on input "Add New Product to This Room in the Budget" at bounding box center [392, 160] width 8 height 8
radio input "true"
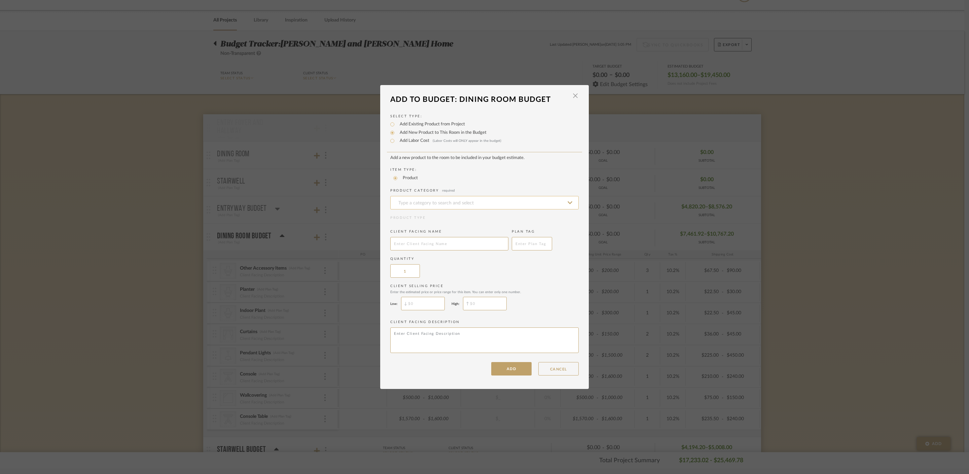
click at [440, 203] on input at bounding box center [484, 202] width 188 height 13
type input "Curtain Rod"
click at [438, 243] on input "text" at bounding box center [449, 243] width 118 height 13
click at [460, 205] on input at bounding box center [484, 202] width 188 height 13
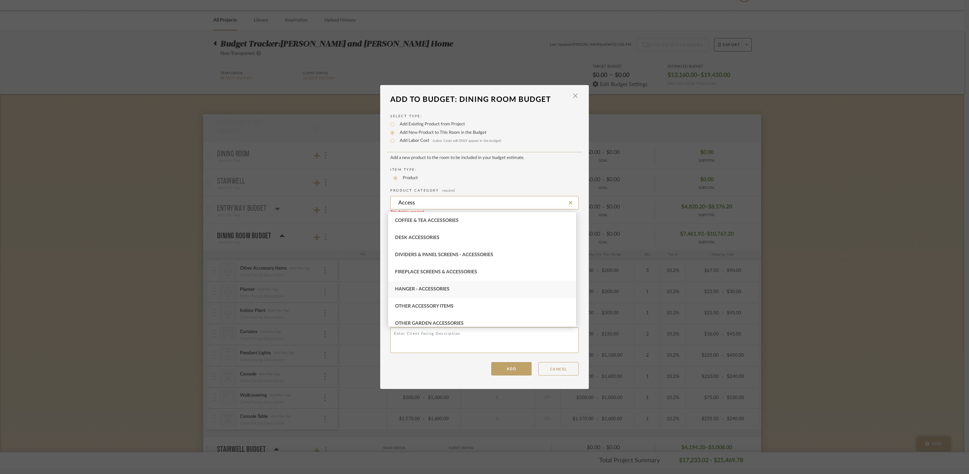
scroll to position [17, 0]
click at [455, 302] on div "Other Accessory Items" at bounding box center [482, 306] width 188 height 17
type input "Other Accessory Items"
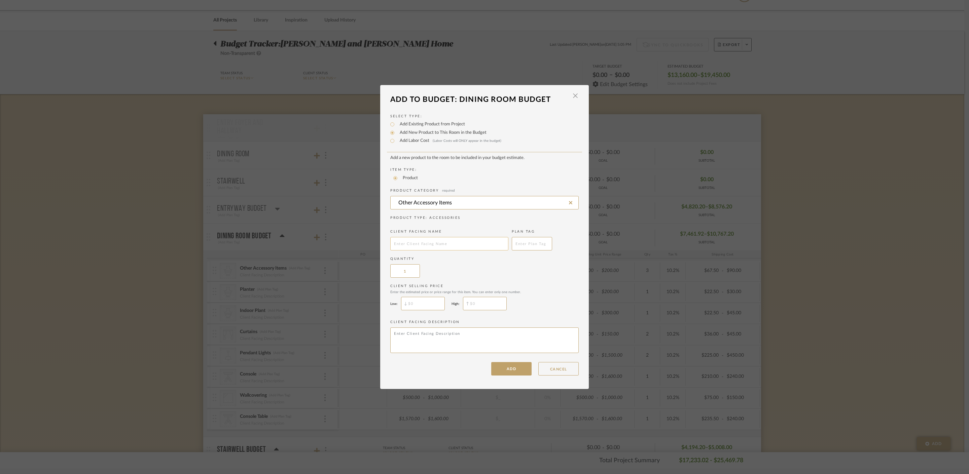
click at [445, 240] on input "text" at bounding box center [449, 243] width 118 height 13
type input "Curtain Rod"
click at [491, 278] on div "Quantity 1" at bounding box center [484, 267] width 188 height 21
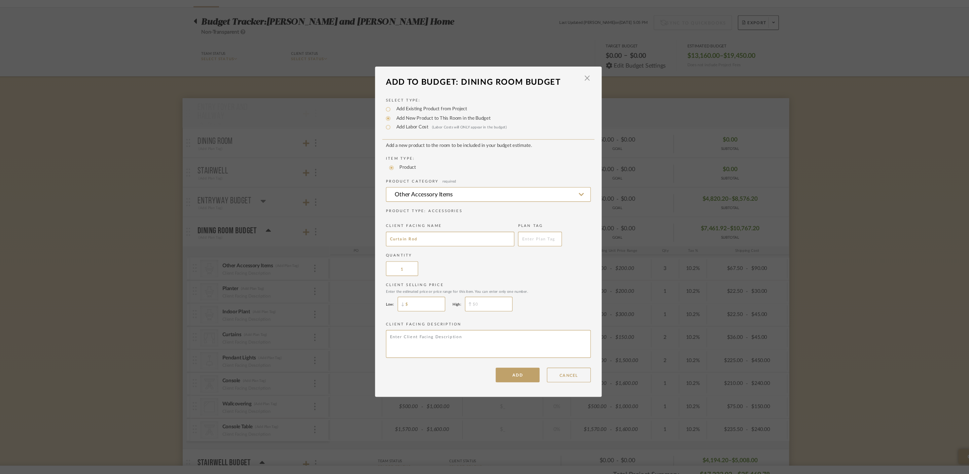
click at [420, 302] on input "$" at bounding box center [423, 303] width 44 height 13
drag, startPoint x: 419, startPoint y: 303, endPoint x: 399, endPoint y: 302, distance: 20.3
click at [401, 302] on input "$99" at bounding box center [423, 303] width 44 height 13
type input "$100"
click at [490, 308] on input "$" at bounding box center [485, 303] width 44 height 13
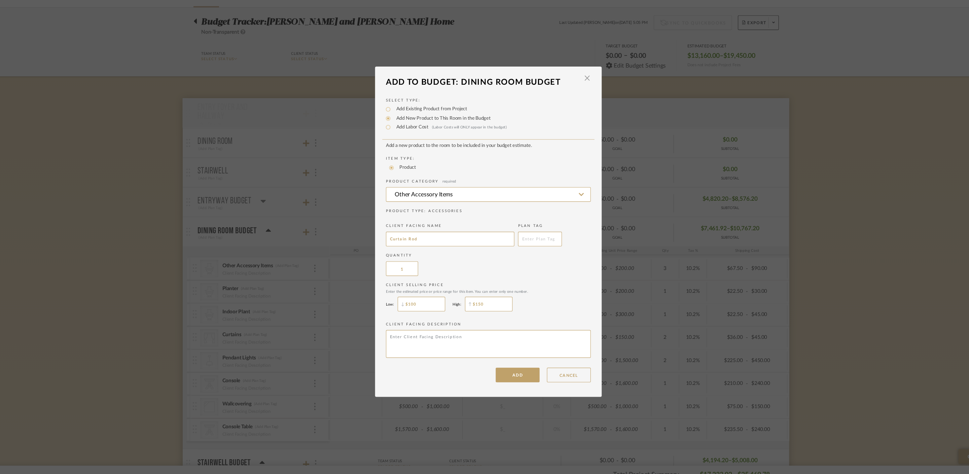
type input "$150"
click at [515, 316] on button "ADD" at bounding box center [511, 368] width 40 height 13
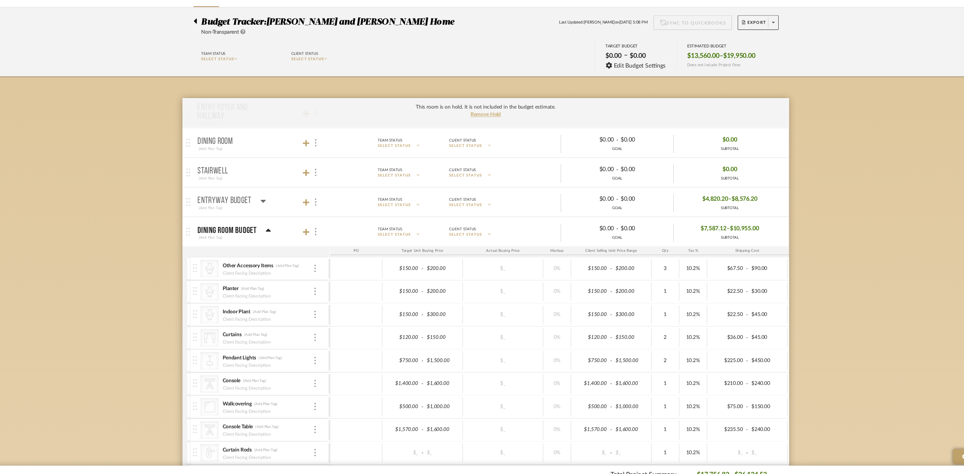
click at [281, 234] on icon at bounding box center [282, 236] width 5 height 8
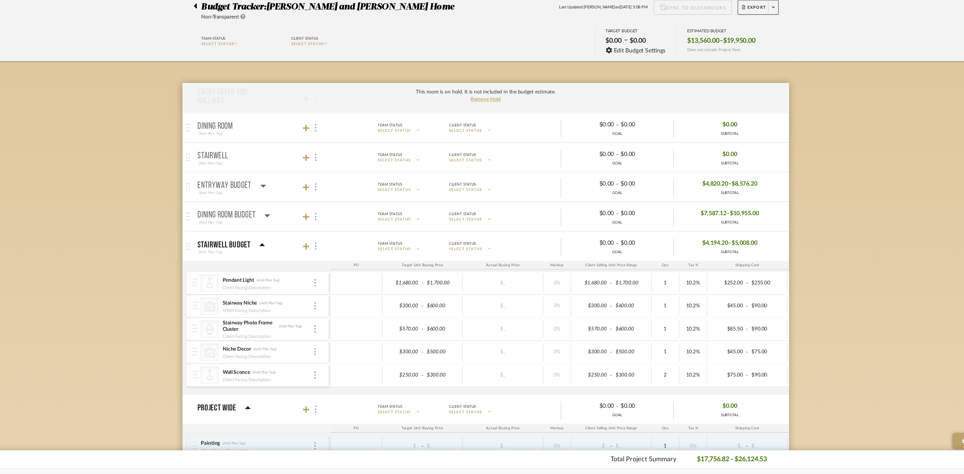
click at [274, 262] on icon at bounding box center [276, 263] width 5 height 8
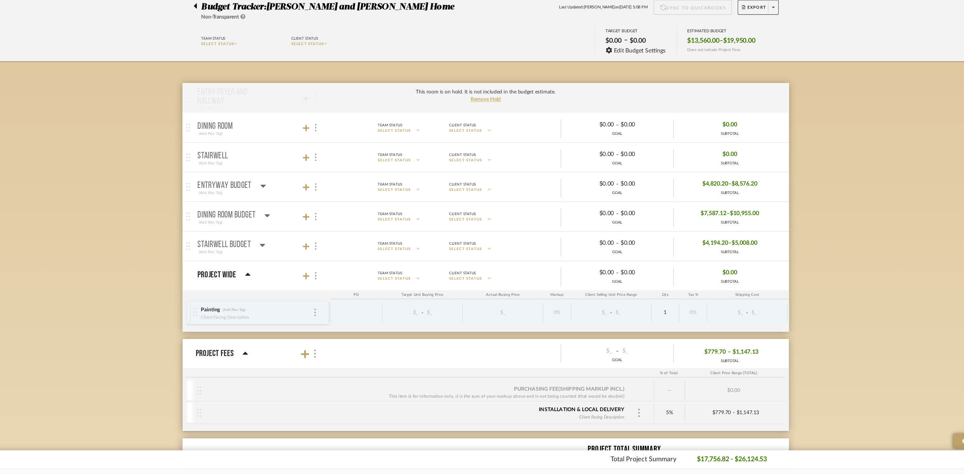
click at [279, 236] on icon at bounding box center [281, 236] width 5 height 8
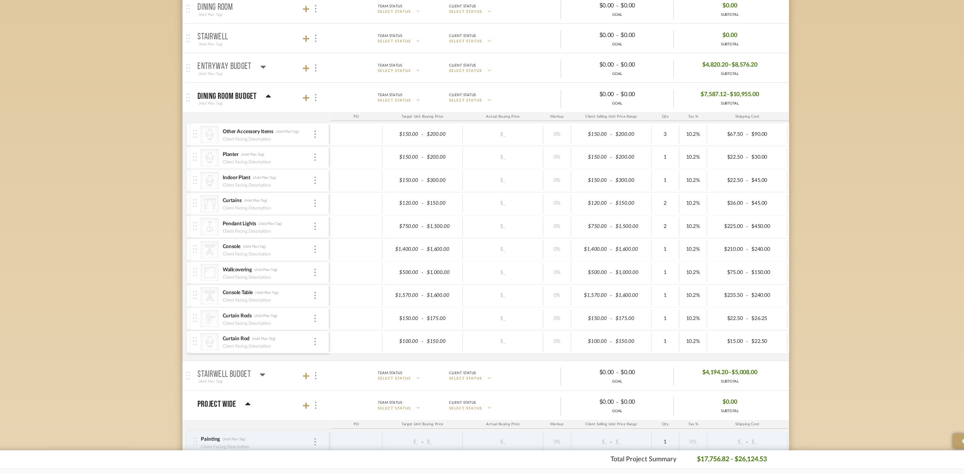
scroll to position [128, 0]
click at [327, 316] on div "CategoryIconAccessories Created with Sketch. Curtain Rod (Add Plan Tag) Client …" at bounding box center [275, 351] width 125 height 21
click at [326, 316] on div at bounding box center [324, 351] width 3 height 7
click at [348, 316] on span "Remove Item" at bounding box center [358, 402] width 42 height 6
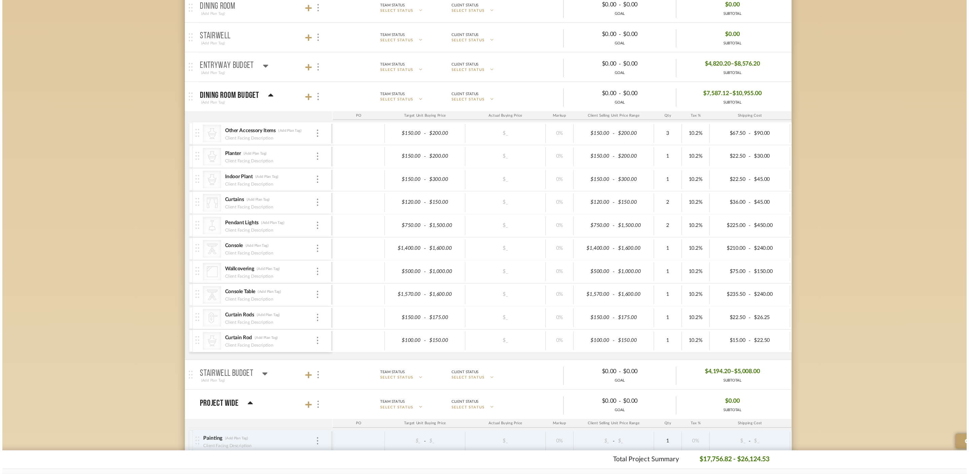
scroll to position [0, 0]
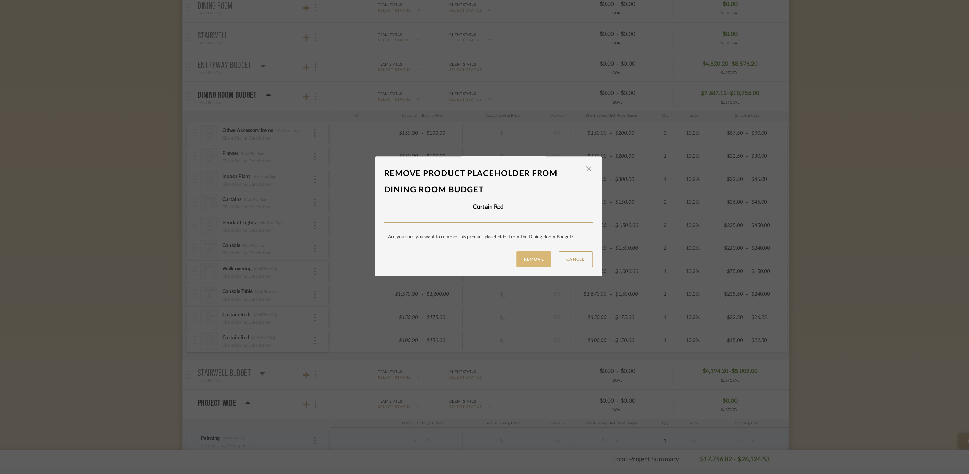
click at [522, 277] on button "Remove" at bounding box center [526, 276] width 32 height 14
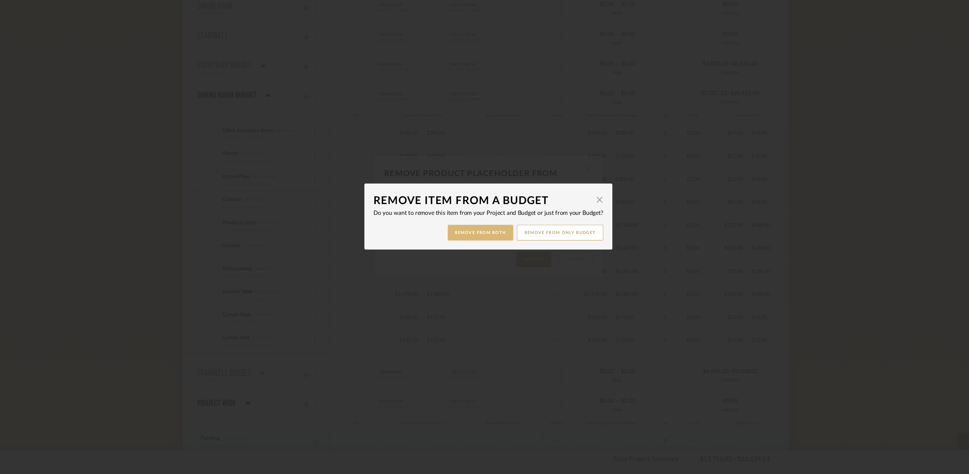
click at [479, 253] on button "Remove from Both" at bounding box center [477, 252] width 60 height 14
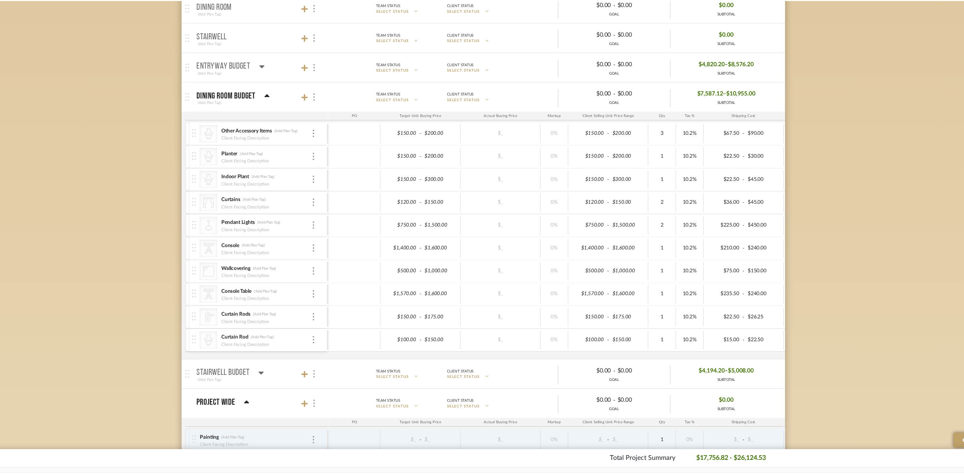
scroll to position [128, 0]
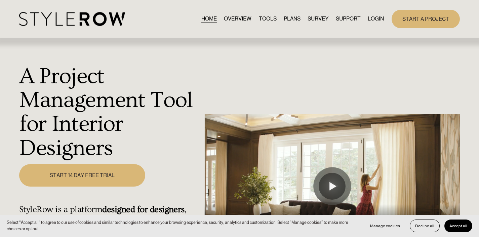
click at [374, 20] on link "LOGIN" at bounding box center [376, 18] width 16 height 9
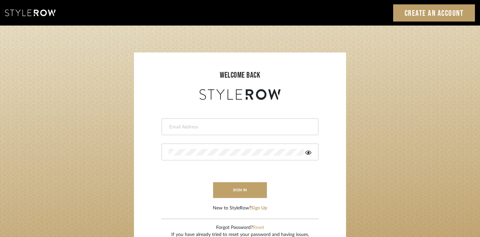
type input "[EMAIL_ADDRESS][DOMAIN_NAME]"
click at [230, 127] on input "[EMAIL_ADDRESS][DOMAIN_NAME]" at bounding box center [239, 127] width 141 height 7
click at [242, 193] on button "sign in" at bounding box center [240, 190] width 54 height 16
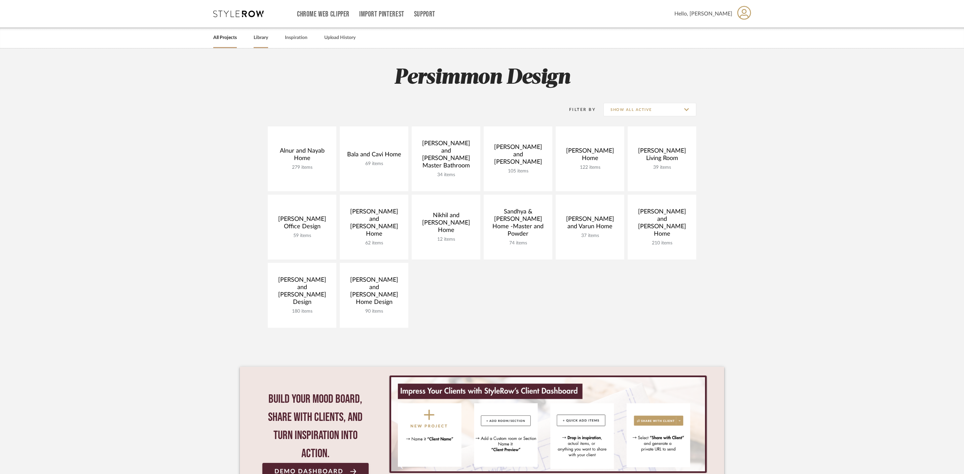
click at [268, 40] on link "Library" at bounding box center [261, 37] width 14 height 9
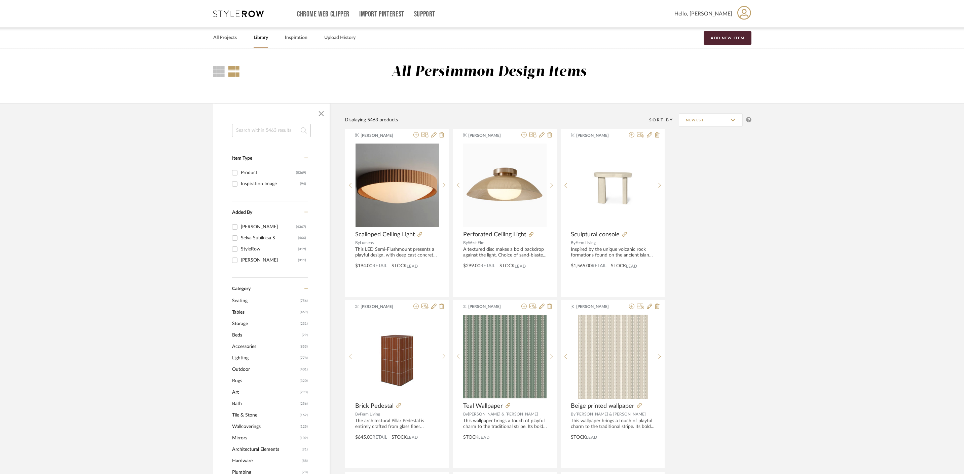
click at [257, 133] on input at bounding box center [271, 130] width 79 height 13
type input "curtain rod"
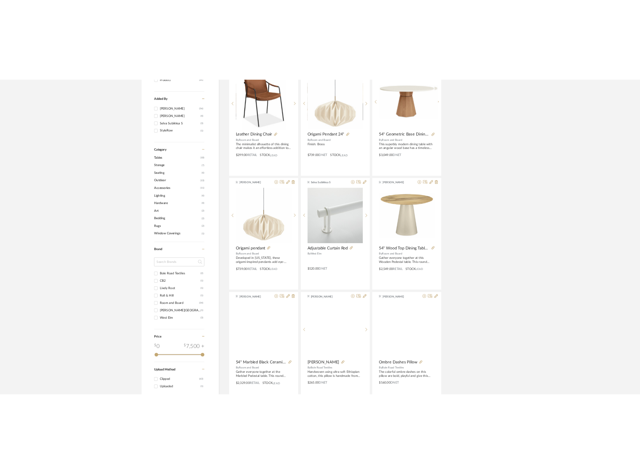
scroll to position [271, 0]
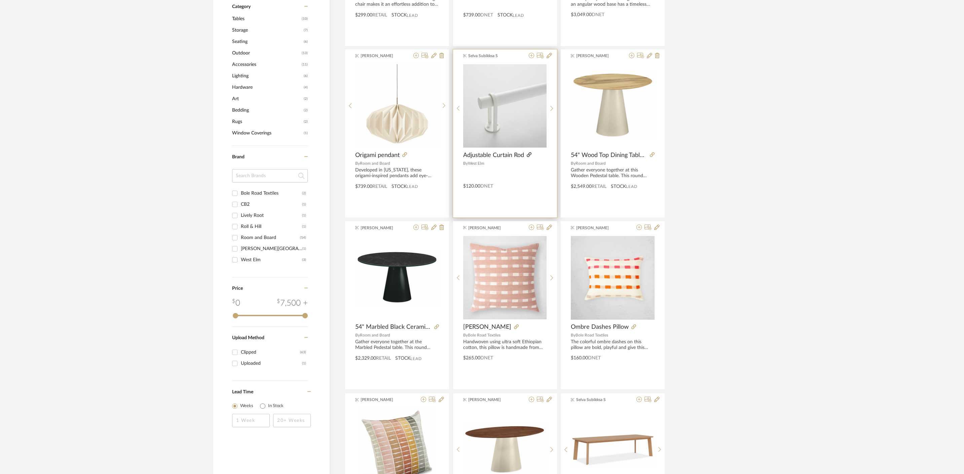
click at [531, 153] on icon at bounding box center [529, 154] width 5 height 5
